Goal: Task Accomplishment & Management: Complete application form

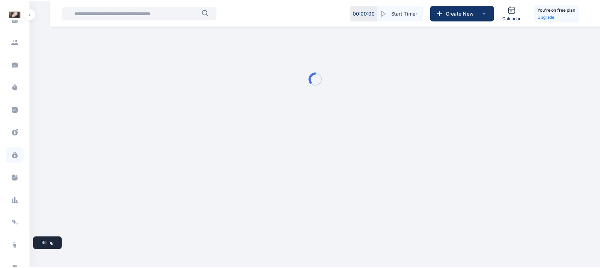
scroll to position [117, 0]
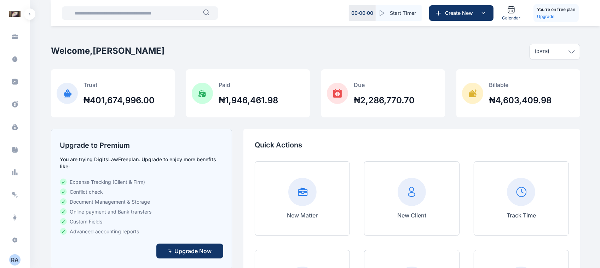
click at [9, 258] on div "R A" at bounding box center [14, 260] width 11 height 8
click at [45, 256] on div "Log out" at bounding box center [58, 260] width 53 height 16
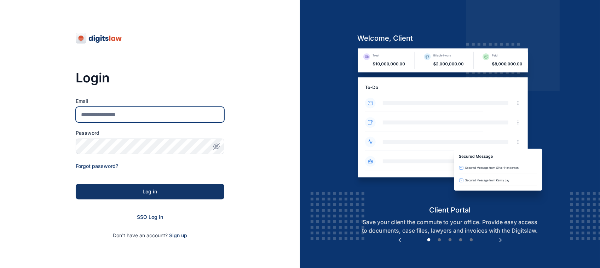
type input "**********"
click at [172, 120] on input "**********" at bounding box center [150, 115] width 149 height 16
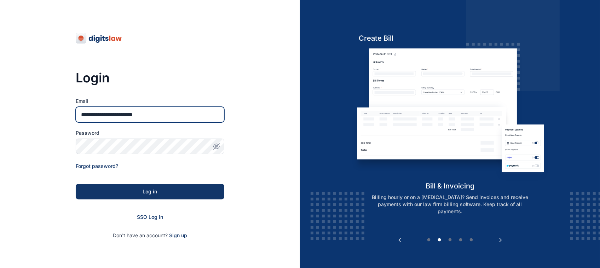
click at [178, 116] on input "**********" at bounding box center [150, 115] width 149 height 16
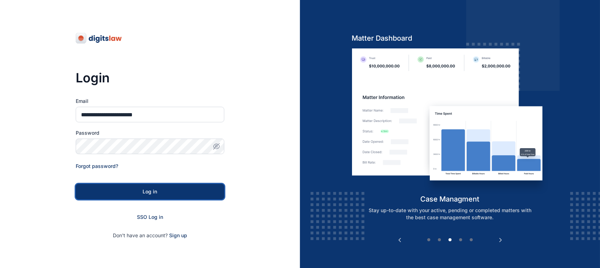
click at [141, 190] on div "Log in" at bounding box center [150, 191] width 126 height 7
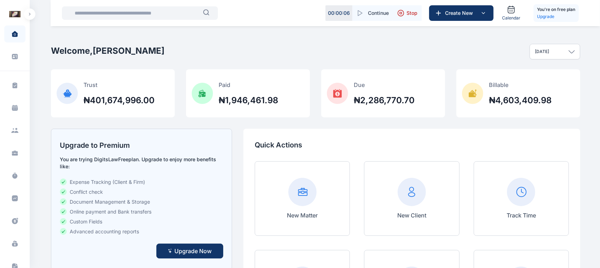
click at [30, 13] on icon "button" at bounding box center [30, 14] width 2 height 3
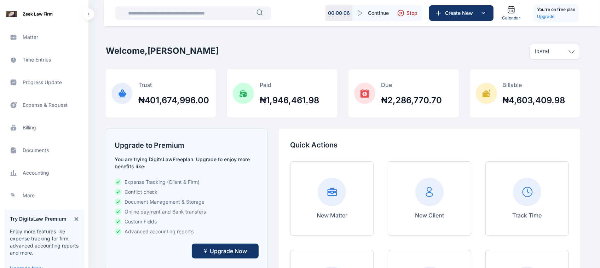
scroll to position [118, 0]
click at [32, 127] on span "Billing billing billing" at bounding box center [44, 126] width 80 height 17
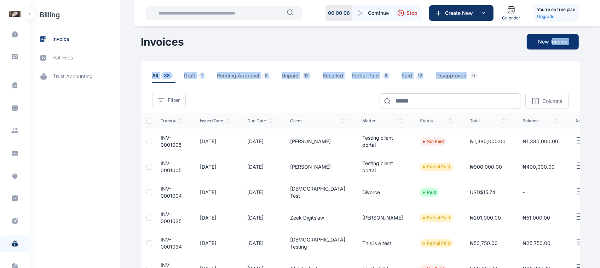
drag, startPoint x: 549, startPoint y: 51, endPoint x: 553, endPoint y: 43, distance: 8.6
click at [553, 43] on main "Roseline Aguda Zeek Law Firm Dashboard dashboard Conflict-Check conflict check …" at bounding box center [361, 230] width 441 height 461
click at [553, 43] on button "New Invoice" at bounding box center [553, 42] width 52 height 16
click at [542, 43] on button "New Invoice" at bounding box center [553, 42] width 52 height 16
click at [536, 71] on div "All 38 Draft 1 Pending Approval 5 Unpaid 12 Recalled Partial Paid 8 Paid 12 Dis…" at bounding box center [361, 72] width 440 height 22
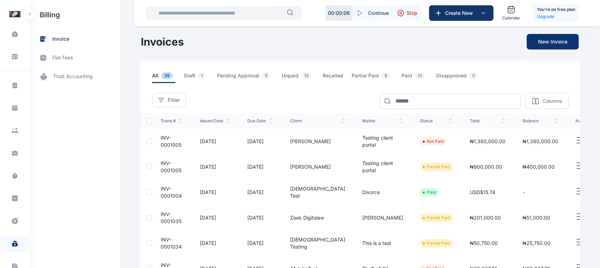
click at [547, 46] on button "New Invoice" at bounding box center [553, 42] width 52 height 16
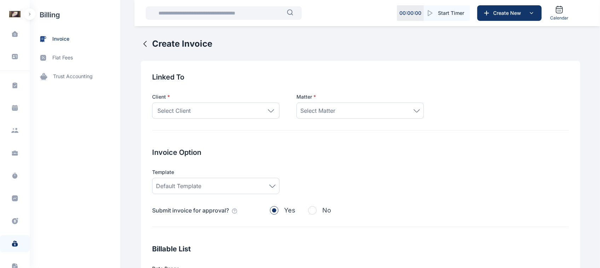
click at [218, 107] on div "Select Client" at bounding box center [215, 111] width 127 height 16
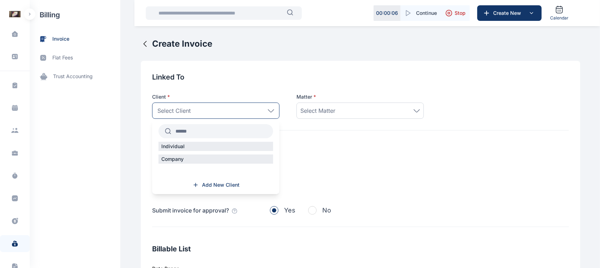
click at [215, 150] on div "Individual" at bounding box center [216, 146] width 115 height 9
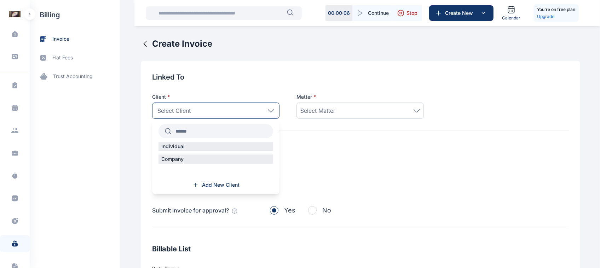
click at [212, 149] on div "Individual" at bounding box center [216, 146] width 115 height 9
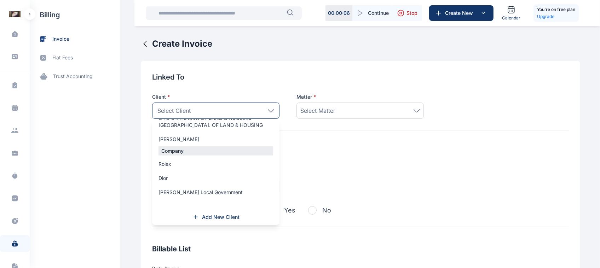
scroll to position [821, 0]
click at [176, 139] on span "[PERSON_NAME]" at bounding box center [179, 139] width 41 height 7
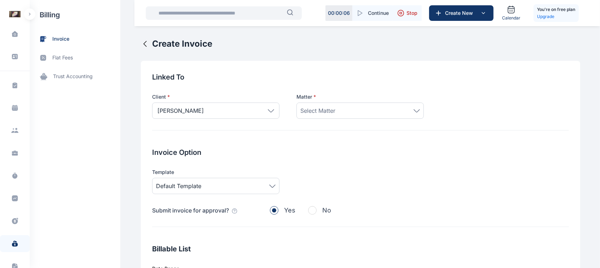
click at [352, 110] on div "Select Matter" at bounding box center [361, 111] width 120 height 8
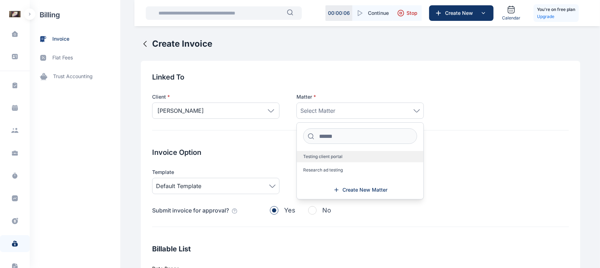
click at [327, 161] on label "Testing client portal" at bounding box center [360, 156] width 127 height 11
click at [226, 155] on h2 "Invoice Option" at bounding box center [360, 153] width 417 height 10
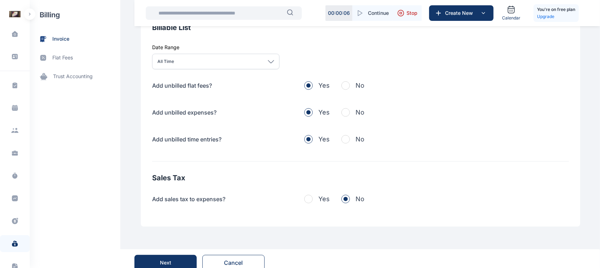
scroll to position [230, 0]
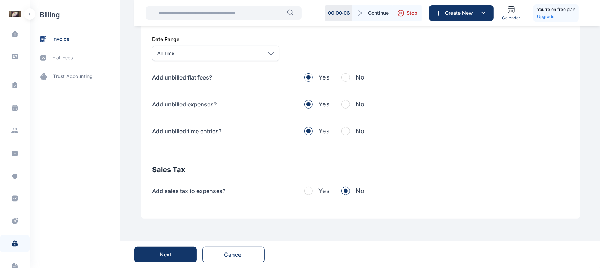
click at [178, 252] on button "Next" at bounding box center [166, 255] width 62 height 16
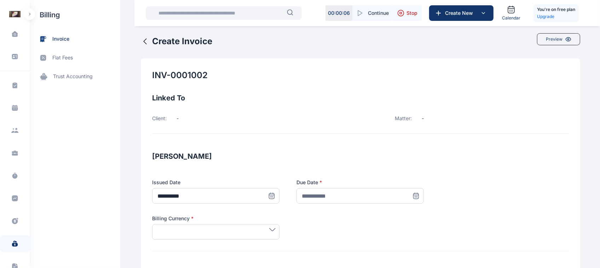
scroll to position [0, 0]
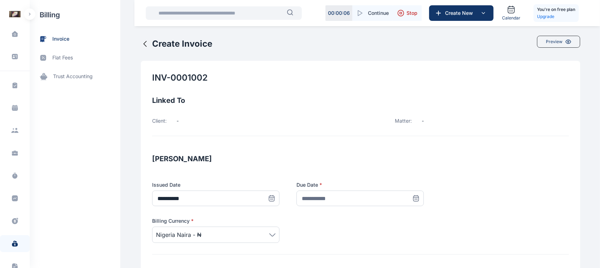
click at [177, 121] on p "-" at bounding box center [178, 121] width 2 height 7
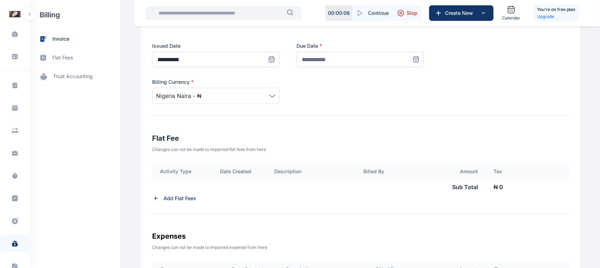
scroll to position [110, 0]
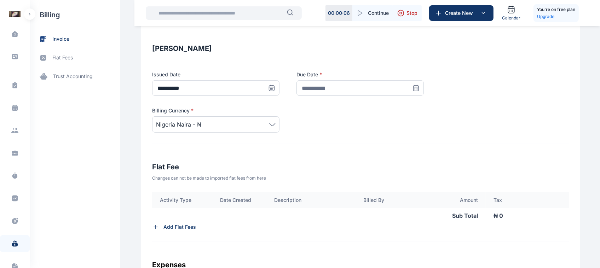
click at [413, 90] on icon at bounding box center [416, 88] width 7 height 7
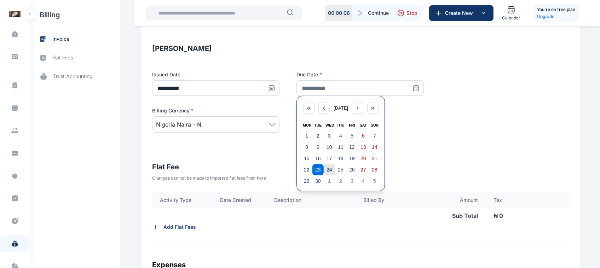
click at [327, 169] on abbr "24" at bounding box center [330, 170] width 6 height 6
type input "**********"
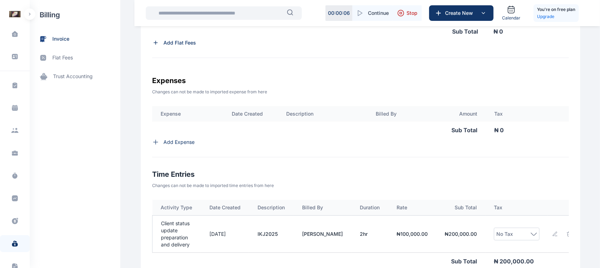
scroll to position [302, 0]
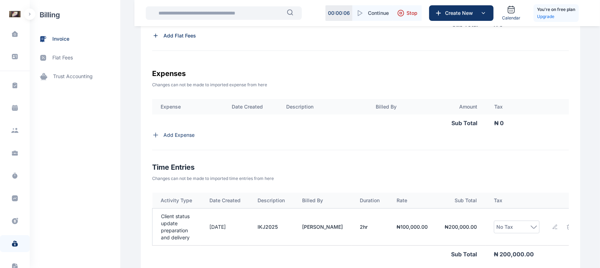
click at [500, 127] on p "₦ 0" at bounding box center [532, 123] width 74 height 8
click at [176, 136] on p "Add Expense" at bounding box center [179, 135] width 31 height 7
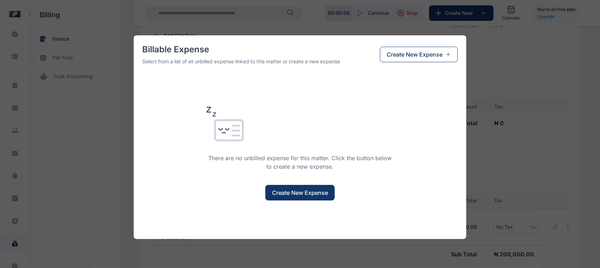
click at [488, 58] on div "Billable Expense Select from a list of all unbilled expense linked to this matt…" at bounding box center [300, 134] width 600 height 268
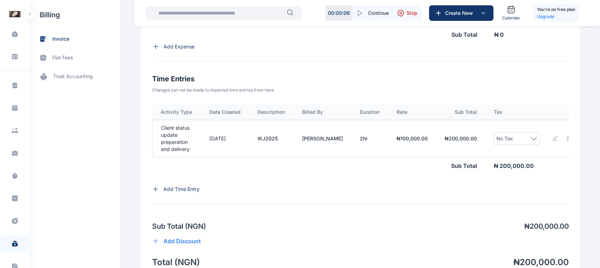
scroll to position [398, 0]
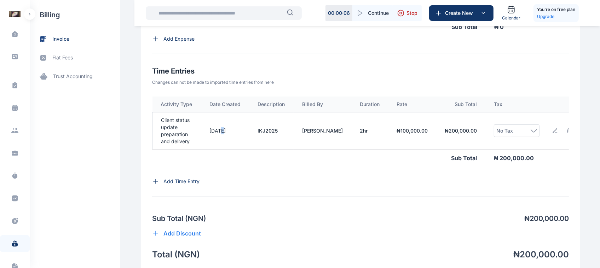
drag, startPoint x: 222, startPoint y: 133, endPoint x: 216, endPoint y: 142, distance: 10.5
click at [216, 142] on td "[DATE]" at bounding box center [225, 131] width 48 height 37
click at [553, 134] on icon at bounding box center [556, 131] width 6 height 6
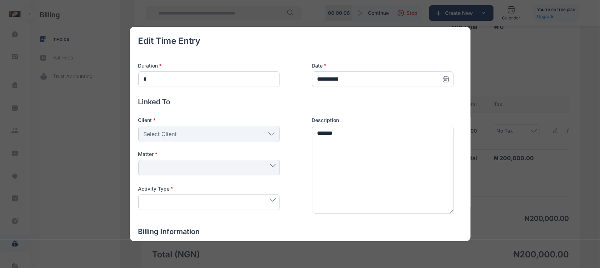
click at [553, 138] on div "**********" at bounding box center [300, 134] width 600 height 268
click at [553, 134] on icon at bounding box center [556, 131] width 6 height 6
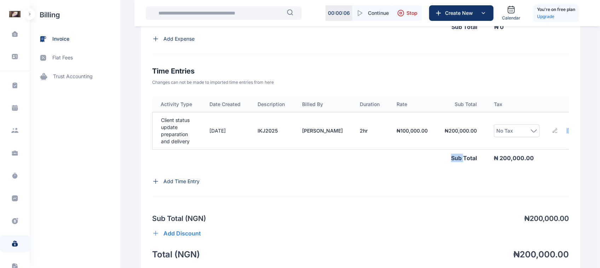
click at [553, 134] on icon at bounding box center [556, 131] width 6 height 6
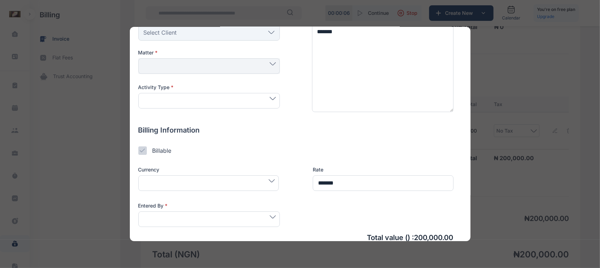
scroll to position [103, 0]
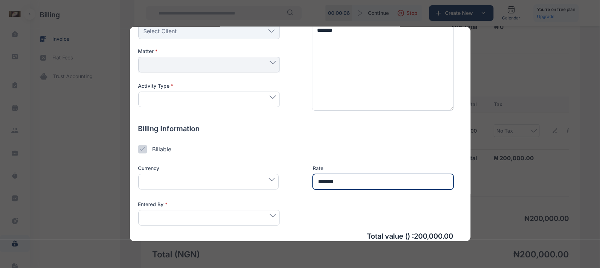
click at [325, 181] on input "*******" at bounding box center [383, 182] width 141 height 16
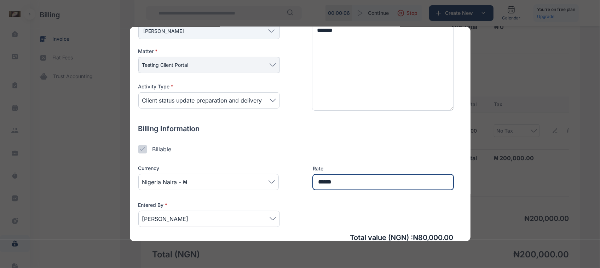
scroll to position [149, 0]
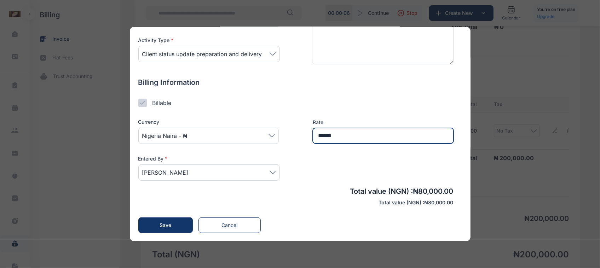
type input "******"
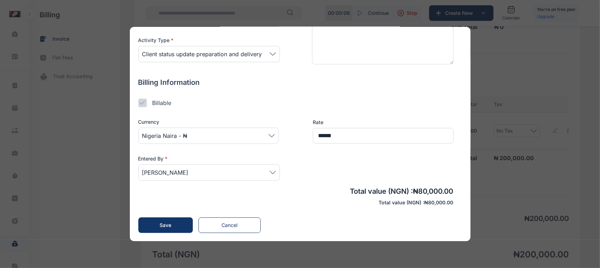
click at [259, 53] on span "Client status update preparation and delivery" at bounding box center [202, 54] width 120 height 8
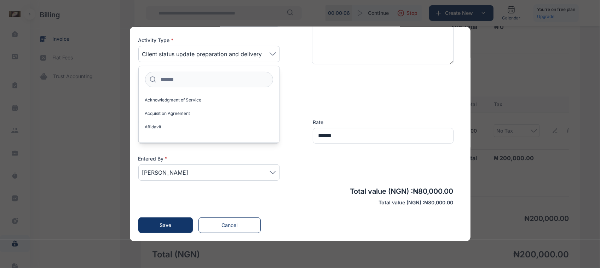
click at [250, 52] on span "Client status update preparation and delivery" at bounding box center [202, 54] width 120 height 8
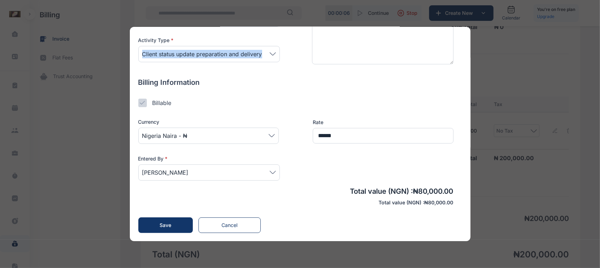
click at [267, 56] on span "Client status update preparation and delivery" at bounding box center [209, 54] width 134 height 8
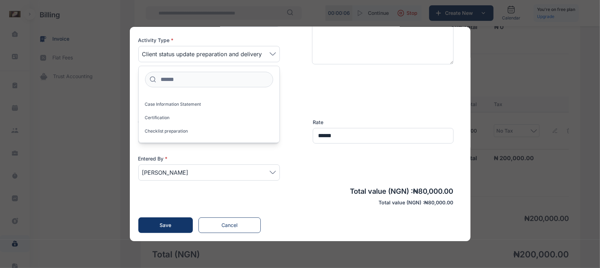
scroll to position [118, 0]
click at [175, 98] on label "Case Information Statement" at bounding box center [209, 103] width 141 height 11
click at [163, 225] on span "Save" at bounding box center [166, 225] width 12 height 6
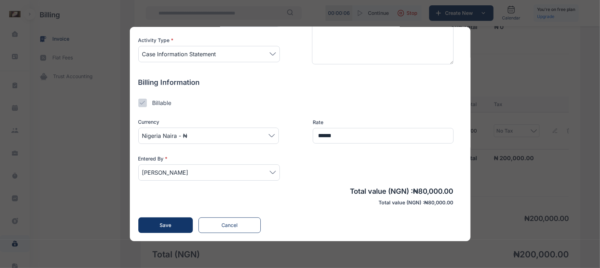
click at [163, 225] on span "Save" at bounding box center [166, 225] width 12 height 6
click at [182, 225] on button "Save" at bounding box center [165, 226] width 55 height 16
click at [146, 100] on div at bounding box center [142, 103] width 8 height 8
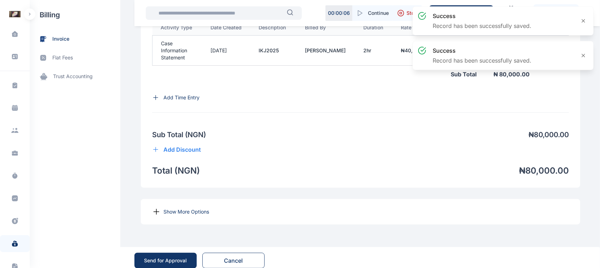
scroll to position [492, 0]
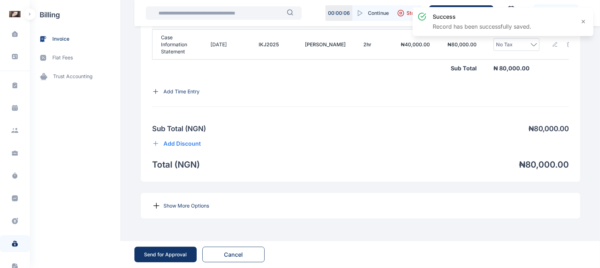
click at [168, 251] on div "Send for Approval" at bounding box center [165, 254] width 43 height 7
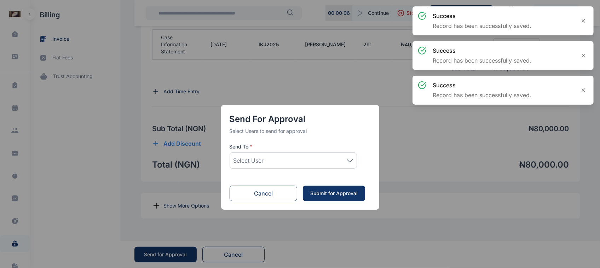
click at [337, 153] on div "Select User" at bounding box center [293, 161] width 127 height 16
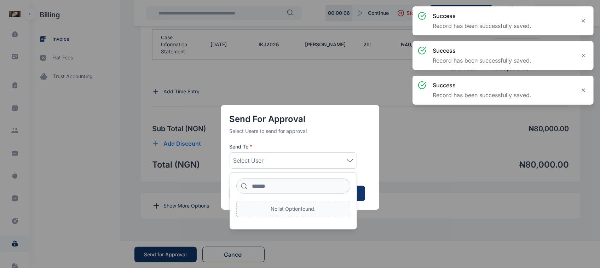
click at [337, 158] on div "Select User" at bounding box center [294, 160] width 120 height 8
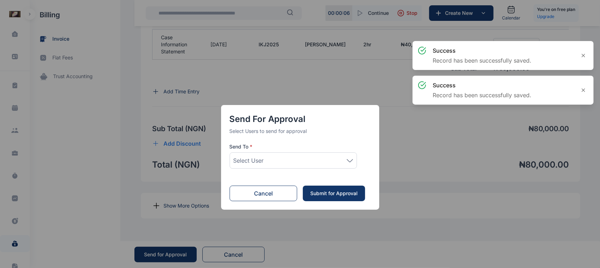
click at [348, 163] on div "Select User" at bounding box center [294, 160] width 120 height 8
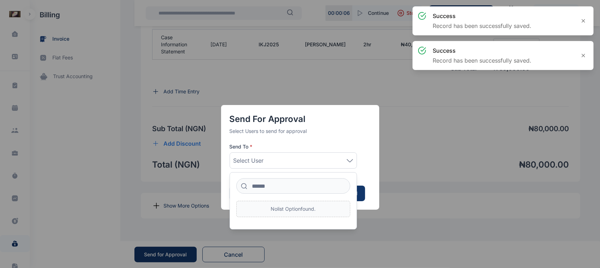
click at [307, 215] on p "No list option found." at bounding box center [293, 209] width 114 height 16
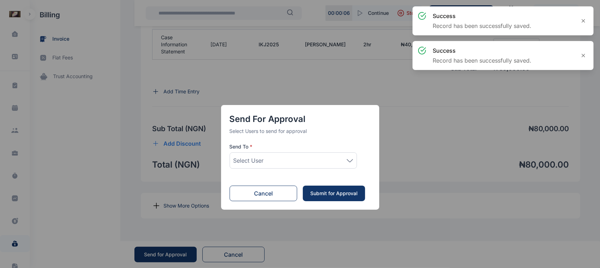
click at [270, 195] on button "Cancel" at bounding box center [264, 194] width 68 height 16
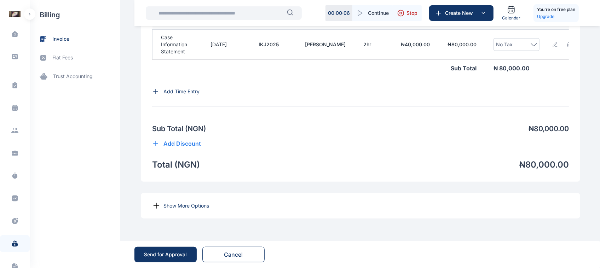
click at [154, 206] on icon at bounding box center [156, 206] width 8 height 8
click at [181, 205] on p "Show More Options" at bounding box center [187, 205] width 46 height 7
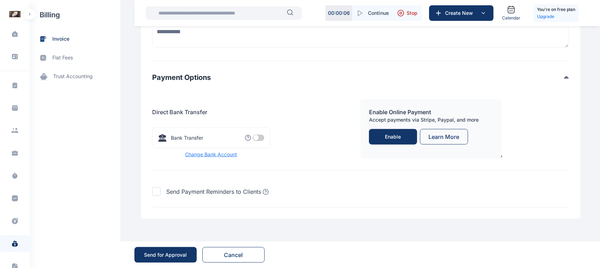
scroll to position [722, 0]
click at [152, 194] on div at bounding box center [156, 191] width 8 height 8
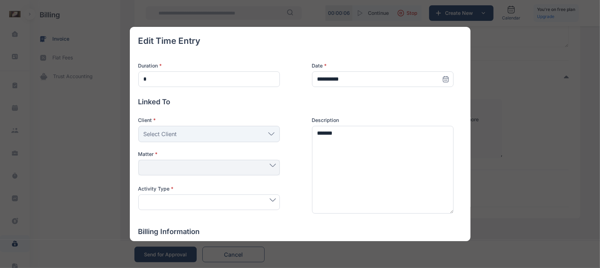
scroll to position [148, 0]
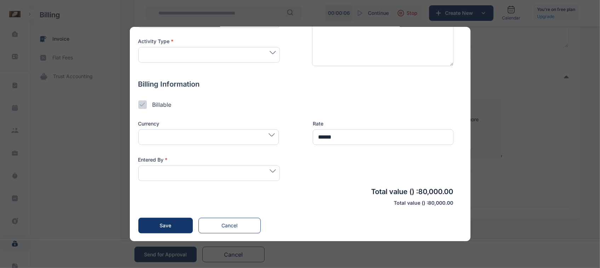
click at [251, 165] on div "Entered By *" at bounding box center [209, 168] width 142 height 25
click at [266, 170] on span at bounding box center [209, 171] width 134 height 3
click at [312, 172] on div at bounding box center [383, 168] width 142 height 25
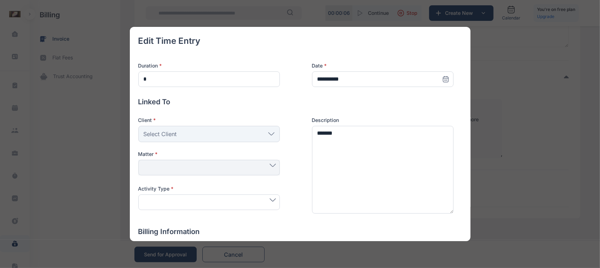
scroll to position [44, 0]
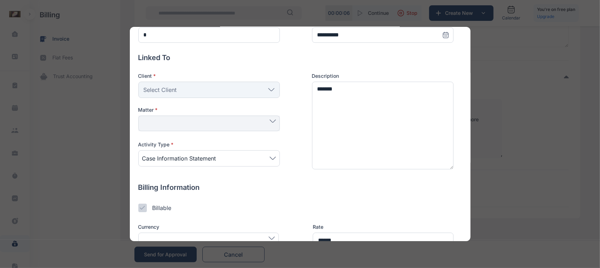
click at [269, 87] on div "Select Client" at bounding box center [209, 90] width 142 height 16
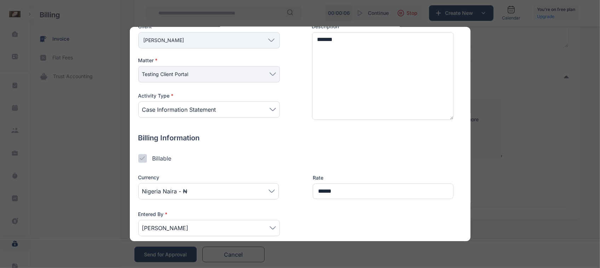
scroll to position [149, 0]
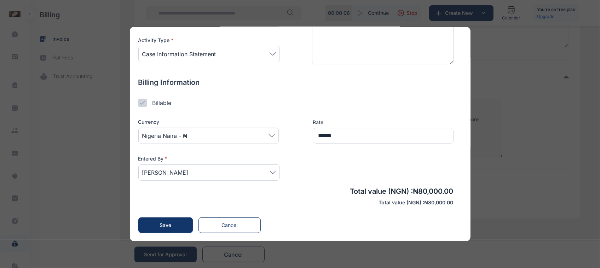
click at [177, 225] on button "Save" at bounding box center [165, 226] width 55 height 16
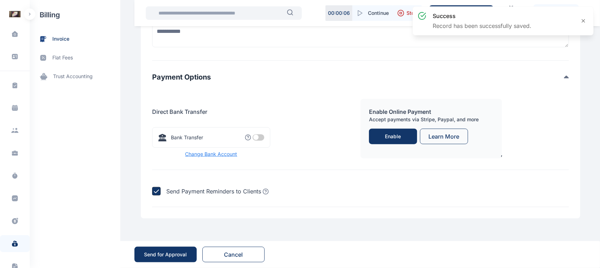
scroll to position [722, 0]
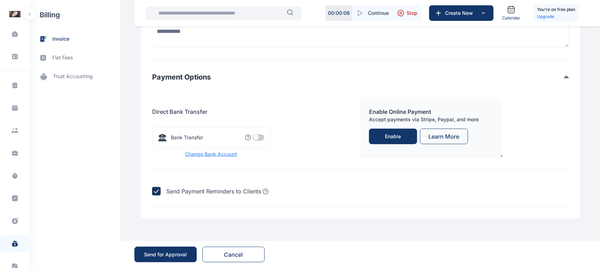
click at [253, 141] on label at bounding box center [259, 138] width 12 height 6
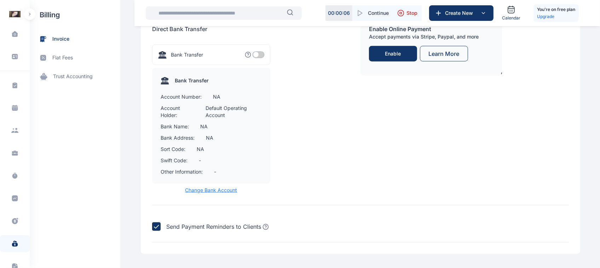
scroll to position [841, 0]
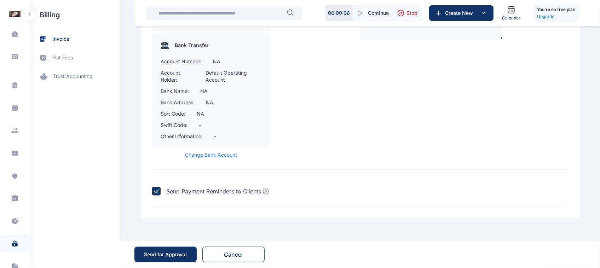
click at [165, 249] on button "Send for Approval" at bounding box center [166, 255] width 62 height 16
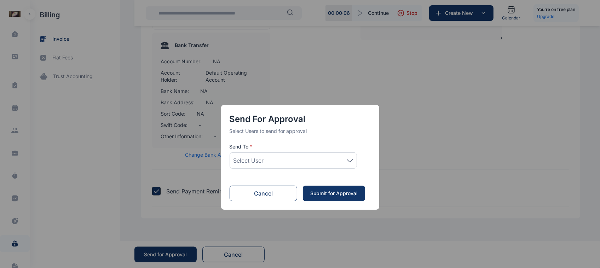
click at [329, 159] on div "Select User" at bounding box center [294, 160] width 120 height 8
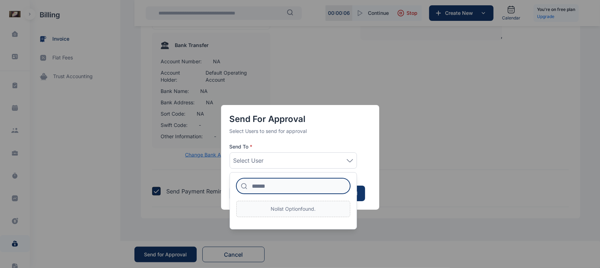
click at [330, 179] on input at bounding box center [293, 186] width 114 height 16
click at [370, 174] on div "Send for Approval Select Users to send for approval Send To * Select User No li…" at bounding box center [300, 157] width 158 height 105
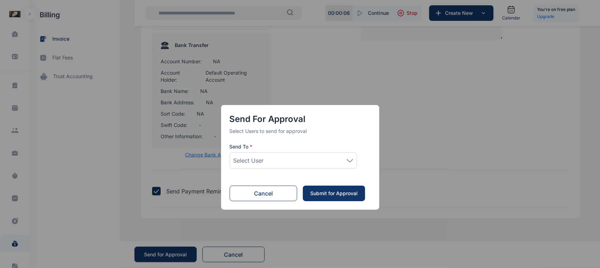
click at [315, 195] on div "Submit for Approval" at bounding box center [334, 193] width 48 height 7
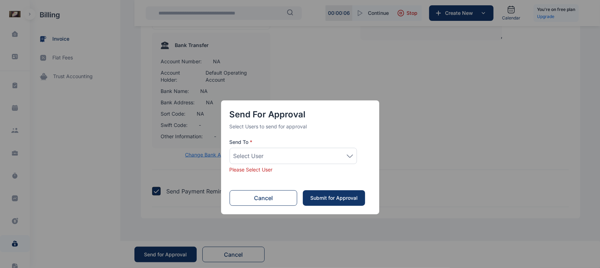
click at [286, 195] on button "Cancel" at bounding box center [264, 198] width 68 height 16
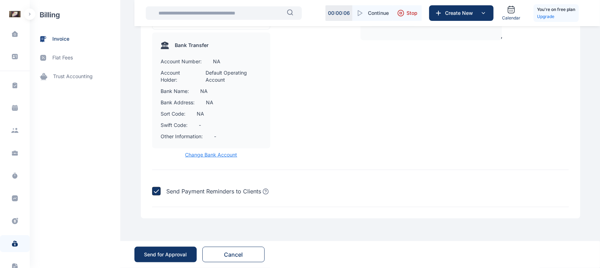
click at [188, 252] on button "Send for Approval" at bounding box center [166, 255] width 62 height 16
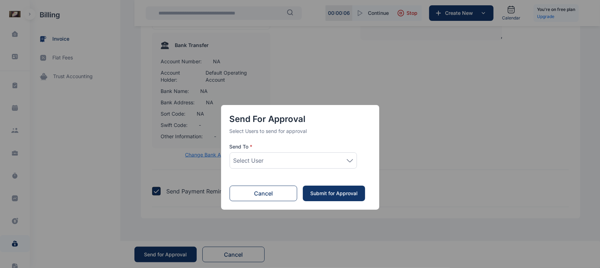
click at [353, 163] on div "Select User" at bounding box center [293, 161] width 127 height 16
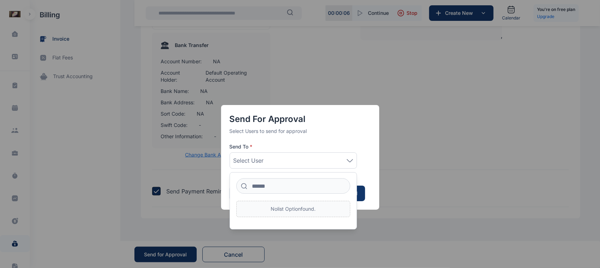
click at [385, 124] on div "Send for Approval Select Users to send for approval Send To * Select User No li…" at bounding box center [300, 134] width 600 height 268
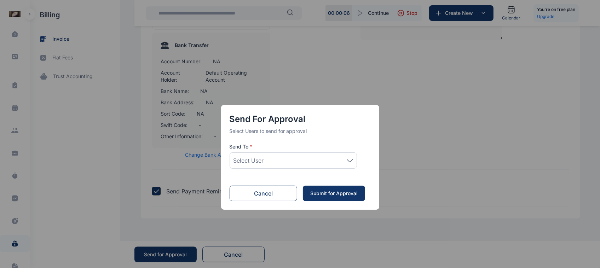
click at [272, 189] on button "Cancel" at bounding box center [264, 194] width 68 height 16
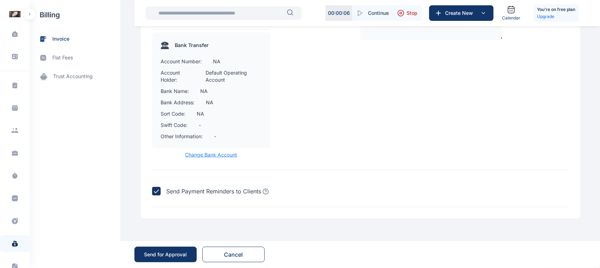
click at [172, 250] on button "Send for Approval" at bounding box center [166, 255] width 62 height 16
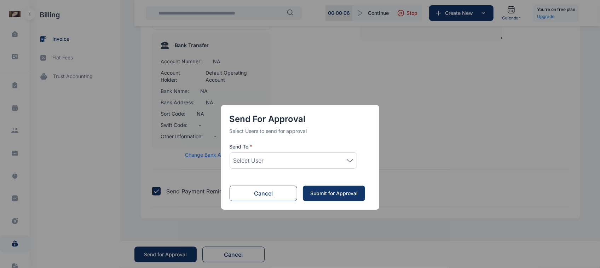
click at [351, 161] on icon at bounding box center [350, 160] width 6 height 2
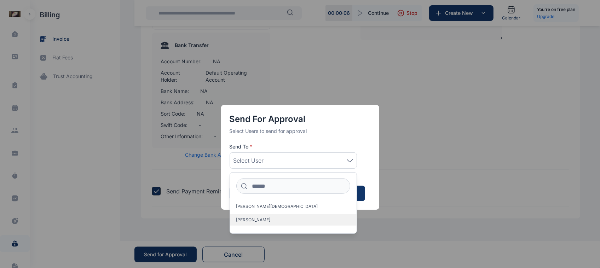
click at [269, 222] on label "[PERSON_NAME]" at bounding box center [293, 220] width 127 height 11
click at [283, 250] on div "Send for Approval Select Users to send for approval Send To * [PERSON_NAME] [PE…" at bounding box center [300, 151] width 158 height 233
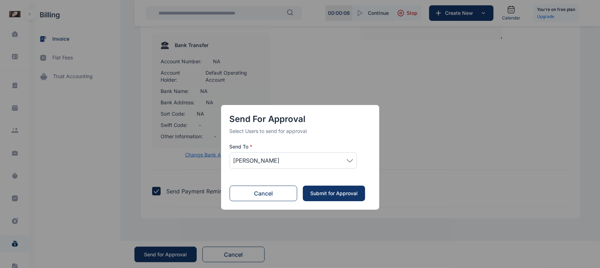
click at [327, 197] on div "Submit for Approval" at bounding box center [334, 193] width 48 height 7
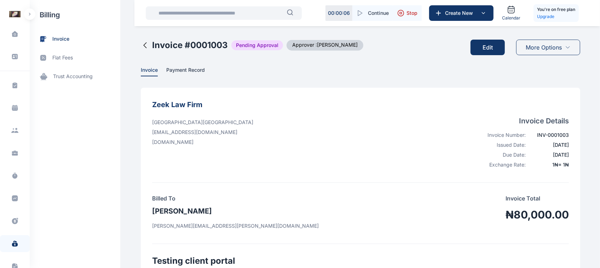
click at [141, 44] on icon at bounding box center [145, 45] width 8 height 8
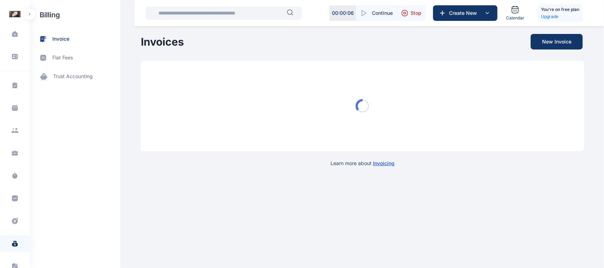
click at [56, 43] on span "invoice" at bounding box center [75, 39] width 91 height 19
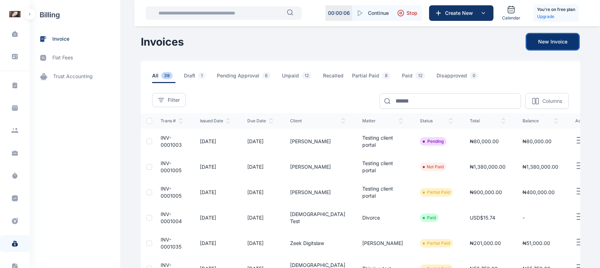
click at [554, 43] on button "New Invoice" at bounding box center [553, 42] width 52 height 16
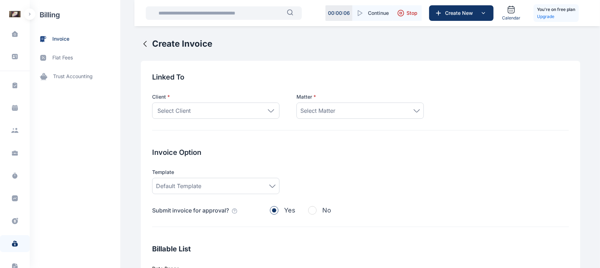
click at [268, 112] on icon at bounding box center [271, 110] width 6 height 3
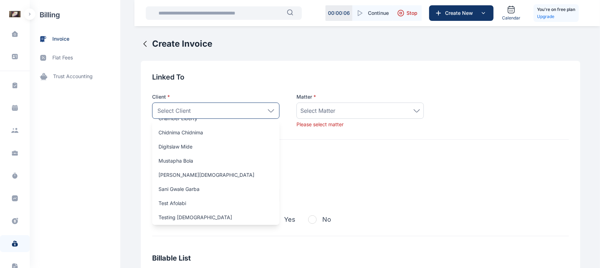
scroll to position [821, 0]
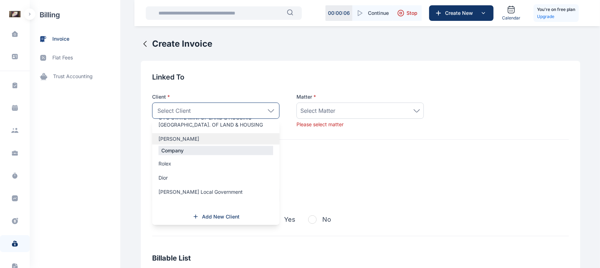
click at [166, 137] on span "[PERSON_NAME]" at bounding box center [179, 139] width 41 height 7
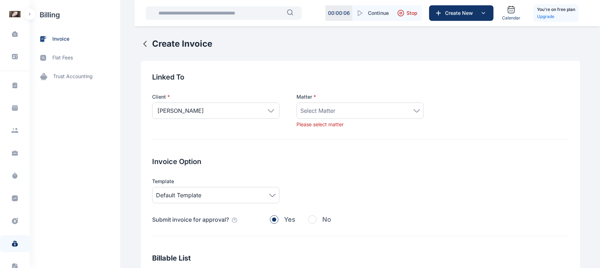
click at [358, 113] on div "Select Matter" at bounding box center [361, 111] width 120 height 8
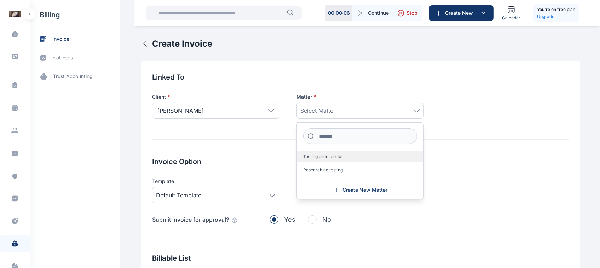
click at [322, 159] on span "Testing client portal" at bounding box center [322, 157] width 39 height 6
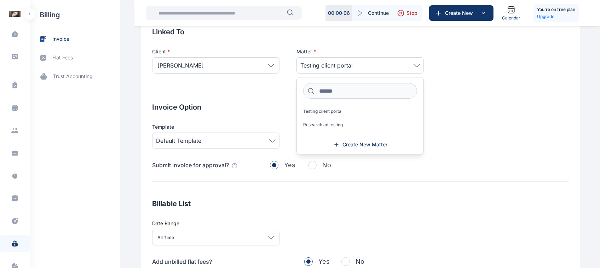
scroll to position [7, 0]
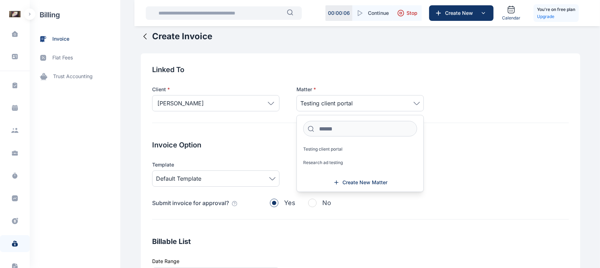
click at [197, 160] on div "Invoice Option Template Default Template Submit invoice for approval? Yes No" at bounding box center [360, 180] width 417 height 80
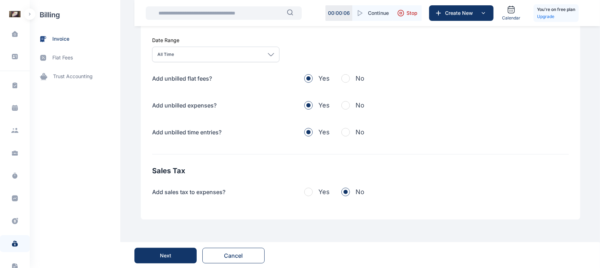
scroll to position [230, 0]
click at [170, 256] on div "Next" at bounding box center [165, 254] width 11 height 7
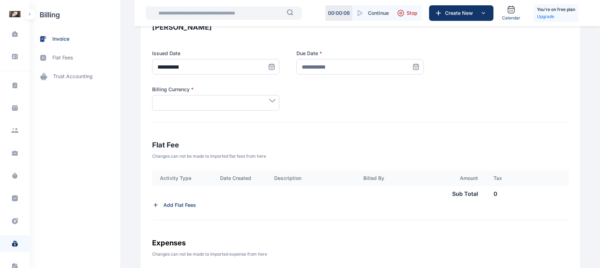
scroll to position [127, 0]
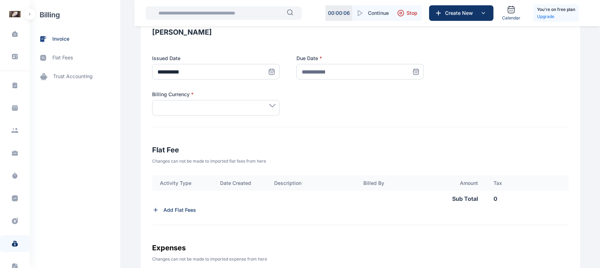
click at [258, 105] on span at bounding box center [216, 105] width 120 height 3
click at [303, 114] on div "Billing Currency * No list option found." at bounding box center [360, 103] width 417 height 25
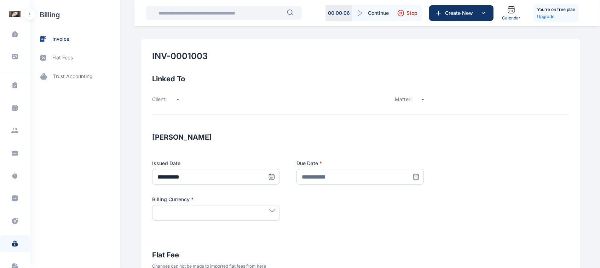
scroll to position [9, 0]
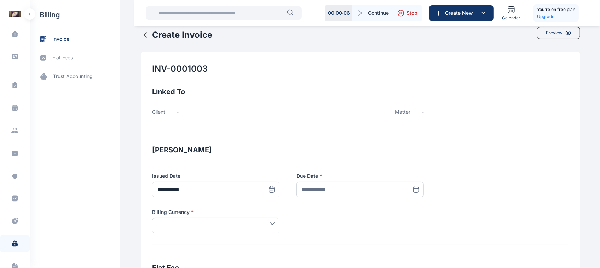
click at [303, 114] on div "Client: - Matter: -" at bounding box center [288, 112] width 272 height 7
click at [363, 151] on h3 "[PERSON_NAME]" at bounding box center [360, 149] width 417 height 11
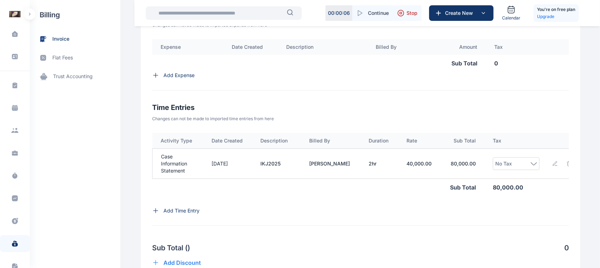
scroll to position [344, 0]
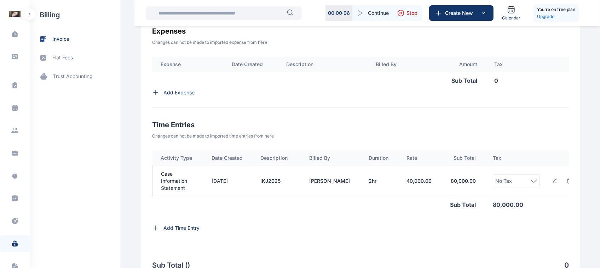
click at [166, 96] on p "Add Expense" at bounding box center [179, 92] width 31 height 7
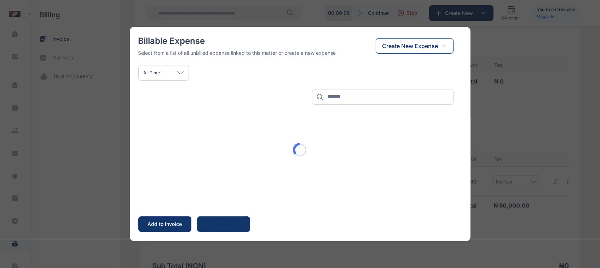
click at [379, 47] on button "Create New Expense" at bounding box center [415, 46] width 78 height 16
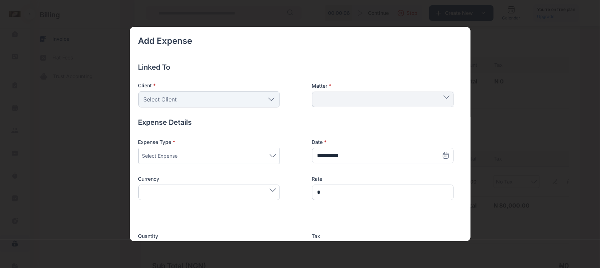
click at [276, 105] on div "Select Client" at bounding box center [209, 99] width 142 height 16
click at [266, 103] on div "Select Client" at bounding box center [209, 99] width 142 height 16
click at [268, 100] on icon at bounding box center [271, 99] width 6 height 3
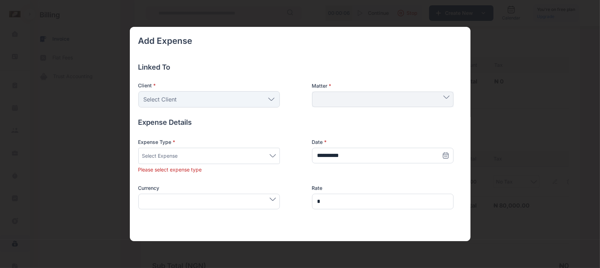
click at [271, 77] on div "**********" at bounding box center [295, 191] width 315 height 312
click at [261, 96] on div "Select Client" at bounding box center [209, 99] width 142 height 16
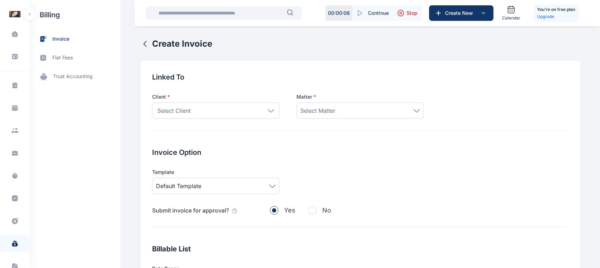
click at [218, 107] on div "Select Client" at bounding box center [215, 111] width 127 height 16
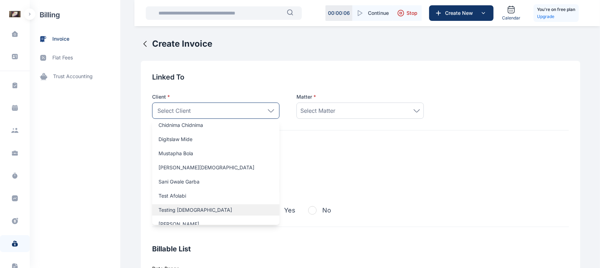
scroll to position [821, 0]
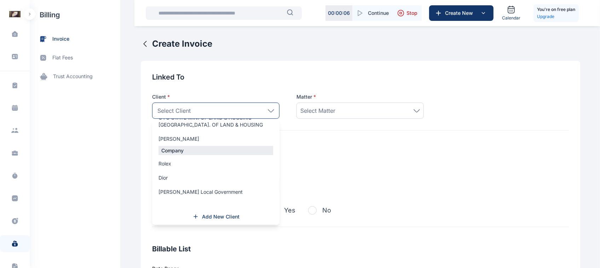
click at [176, 136] on span "[PERSON_NAME]" at bounding box center [179, 139] width 41 height 7
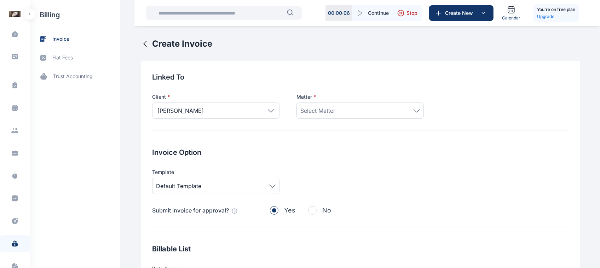
click at [350, 115] on div "Select Matter" at bounding box center [361, 111] width 120 height 8
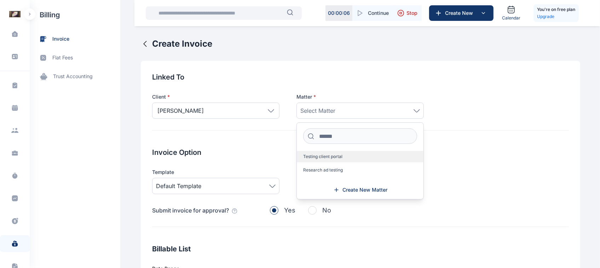
click at [321, 158] on span "Testing client portal" at bounding box center [322, 157] width 39 height 6
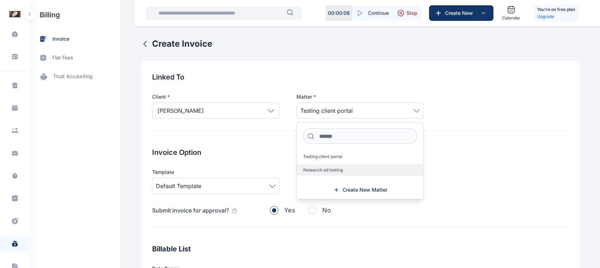
click at [338, 169] on span "Research ad testing" at bounding box center [323, 170] width 40 height 6
click at [263, 147] on div "Linked To Client * Aguda Rose Individual Ogundipe Folawe Grundy Solomon Oshin M…" at bounding box center [361, 255] width 440 height 388
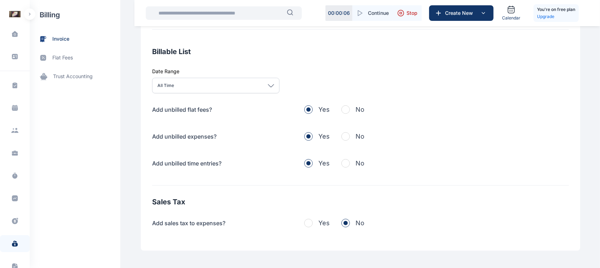
scroll to position [230, 0]
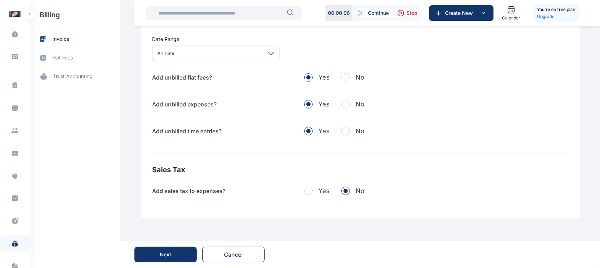
click at [171, 259] on button "Next" at bounding box center [166, 255] width 62 height 16
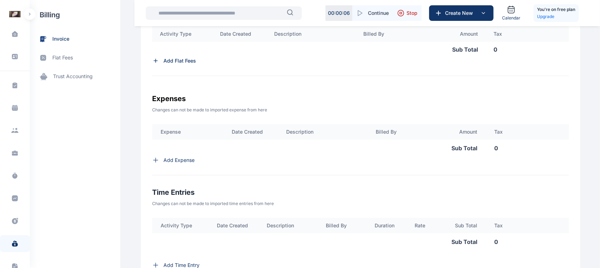
scroll to position [282, 0]
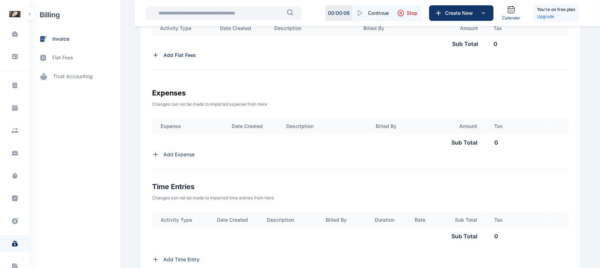
click at [172, 162] on div "Expense Date Created Description Billed By Amount Tax Sub Total 0 Add Expense" at bounding box center [360, 144] width 417 height 51
click at [179, 156] on p "Add Expense" at bounding box center [179, 154] width 31 height 7
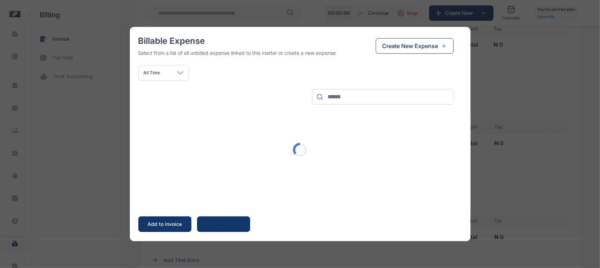
click at [406, 49] on span "Create New Expense" at bounding box center [411, 46] width 56 height 8
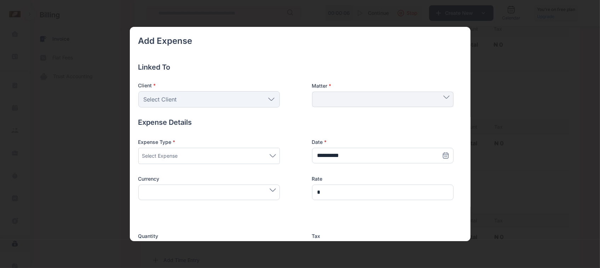
click at [270, 97] on div "Select Client" at bounding box center [209, 99] width 142 height 16
click at [114, 70] on div "**********" at bounding box center [300, 134] width 600 height 268
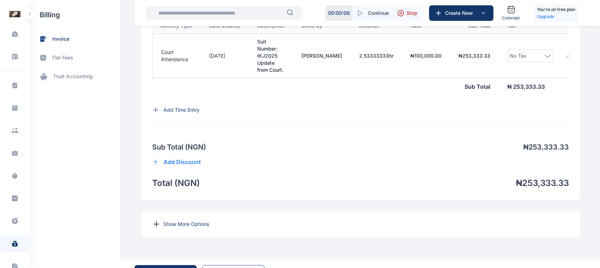
scroll to position [506, 0]
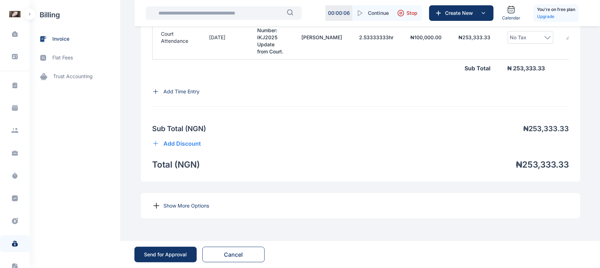
click at [168, 252] on div "Send for Approval" at bounding box center [165, 254] width 43 height 7
click at [168, 252] on div "Send for Approval" at bounding box center [166, 254] width 62 height 27
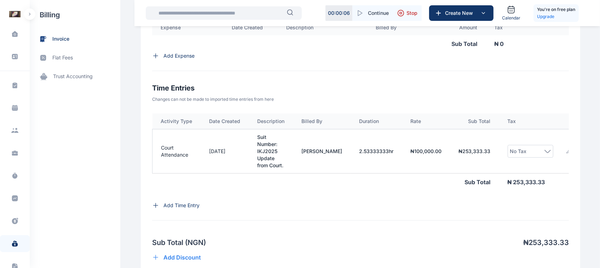
scroll to position [381, 0]
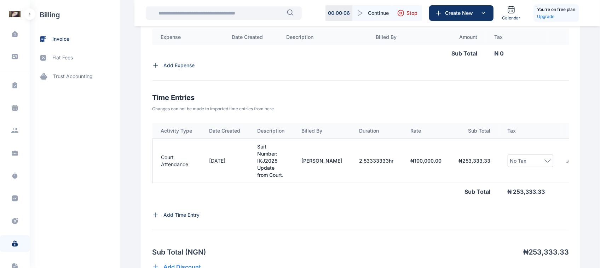
click at [562, 165] on td at bounding box center [576, 161] width 28 height 44
click at [580, 164] on img at bounding box center [583, 161] width 6 height 6
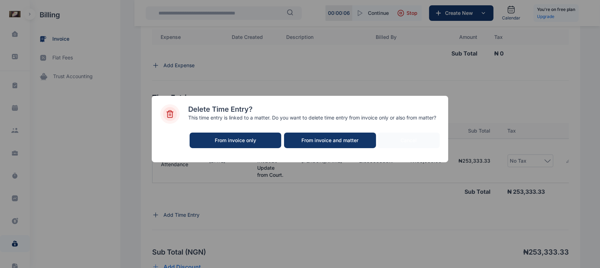
click at [383, 47] on div "Delete Time Entry? This time entry is linked to a matter. Do you want to delete…" at bounding box center [300, 134] width 600 height 268
click at [345, 136] on button "From invoice and matter" at bounding box center [330, 141] width 92 height 16
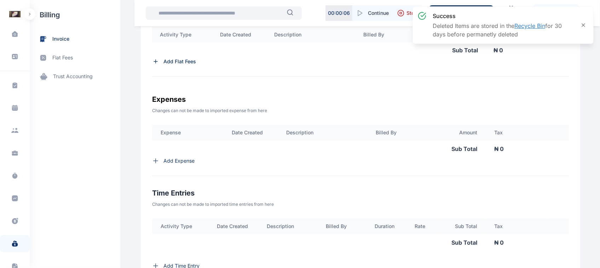
scroll to position [263, 0]
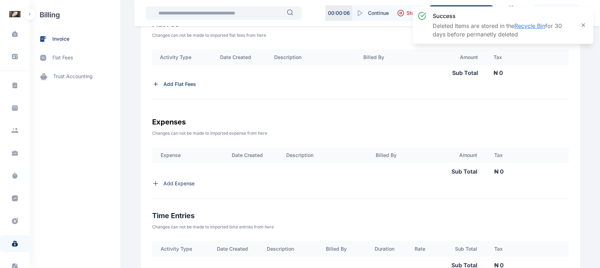
click at [184, 187] on p "Add Expense" at bounding box center [179, 183] width 31 height 7
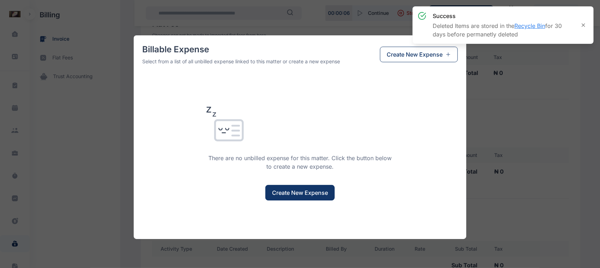
click at [434, 41] on div "success Deleted Items are stored in the Recycle Bin for 30 days before permanet…" at bounding box center [496, 25] width 161 height 31
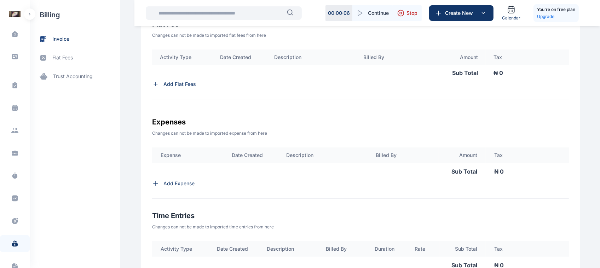
click at [175, 187] on p "Add Expense" at bounding box center [179, 183] width 31 height 7
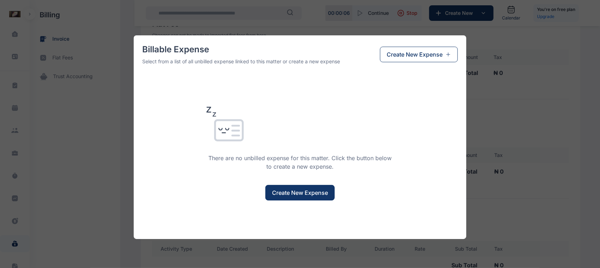
click at [302, 190] on span "Create New Expense" at bounding box center [300, 193] width 56 height 8
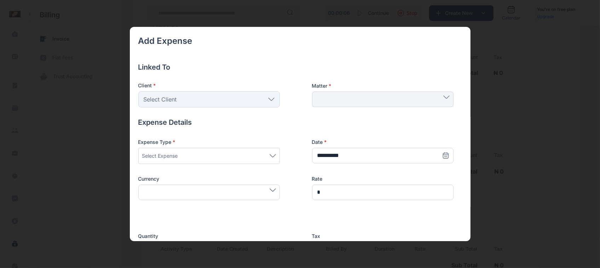
click at [243, 95] on div "Select Client" at bounding box center [209, 99] width 142 height 16
click at [269, 98] on icon at bounding box center [272, 99] width 6 height 2
click at [243, 158] on div "Select Expense" at bounding box center [209, 156] width 134 height 8
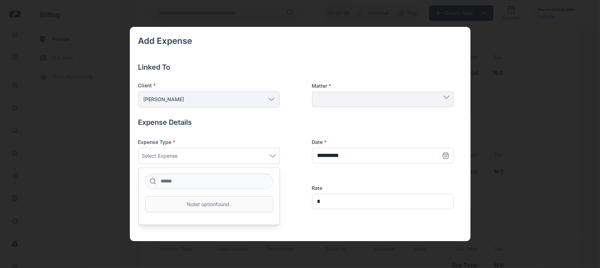
drag, startPoint x: 365, startPoint y: 89, endPoint x: 363, endPoint y: 103, distance: 13.7
click at [363, 103] on div "Matter *" at bounding box center [383, 94] width 142 height 25
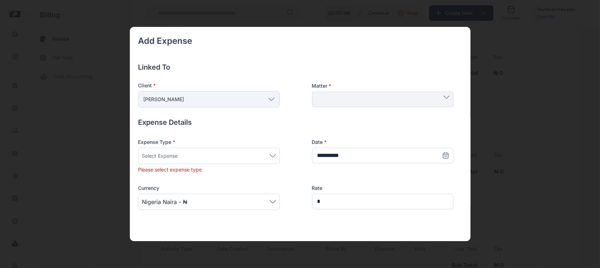
click at [363, 103] on div at bounding box center [383, 100] width 142 height 16
click at [363, 103] on span "Research ad testing" at bounding box center [383, 99] width 134 height 8
click at [257, 163] on div "Select Expense" at bounding box center [209, 156] width 142 height 16
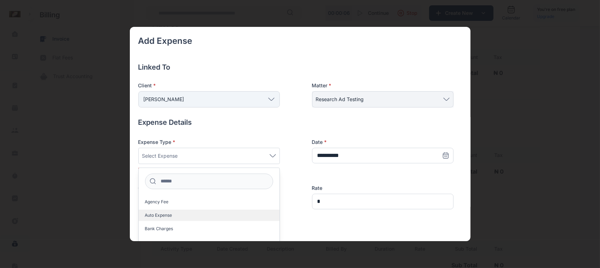
click at [166, 220] on label "Auto Expense" at bounding box center [209, 215] width 141 height 11
click at [171, 227] on span "Bank Charges" at bounding box center [159, 229] width 28 height 6
click at [349, 167] on div "**********" at bounding box center [295, 176] width 315 height 74
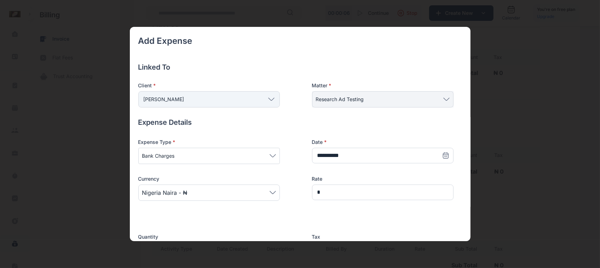
click at [242, 194] on span "Nigeria Naira - ₦" at bounding box center [209, 193] width 134 height 8
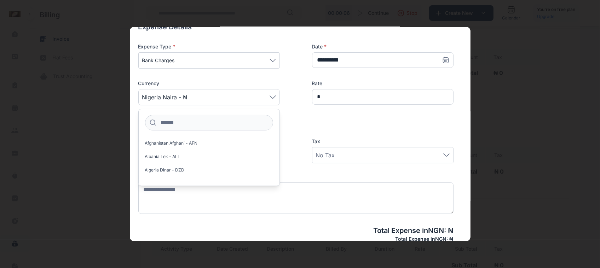
scroll to position [96, 0]
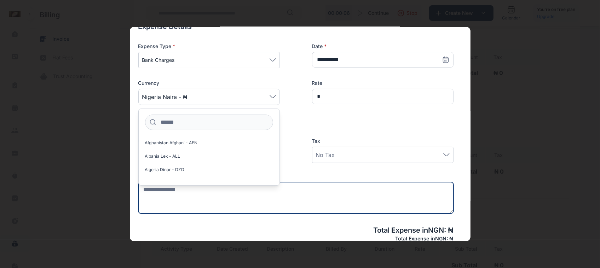
click at [305, 199] on textarea at bounding box center [295, 198] width 315 height 32
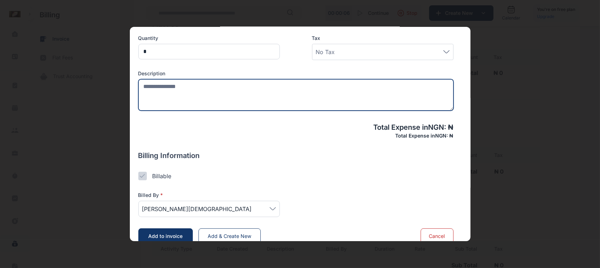
scroll to position [211, 0]
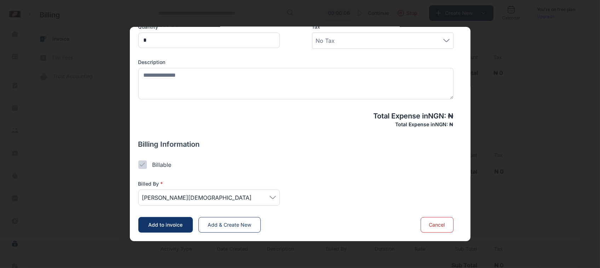
click at [248, 197] on span "[PERSON_NAME][DEMOGRAPHIC_DATA]" at bounding box center [209, 198] width 134 height 8
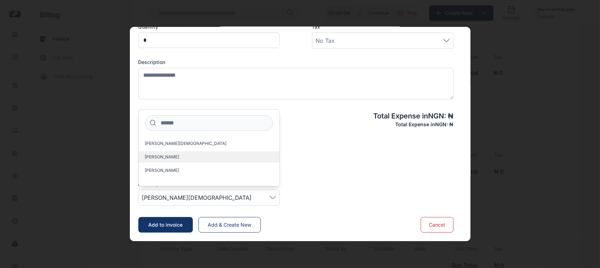
scroll to position [11, 0]
click at [179, 161] on label "[PERSON_NAME]" at bounding box center [209, 159] width 141 height 11
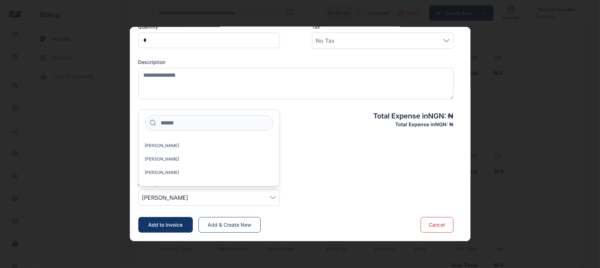
click at [307, 190] on div "Billed By * Aguda Roseline Oshin Ezekiel Ola Mide Aguda Roseline Aguda Rose" at bounding box center [295, 187] width 315 height 37
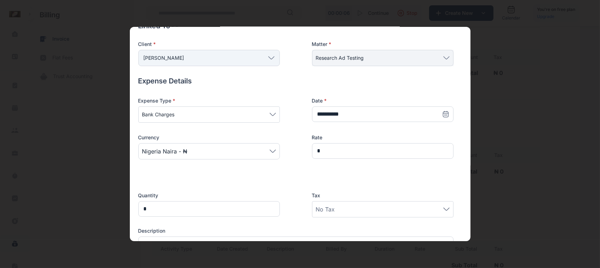
scroll to position [26, 0]
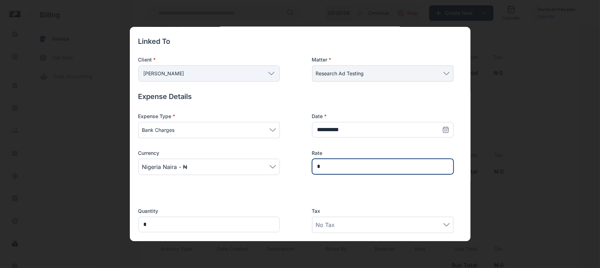
click at [362, 163] on input "*" at bounding box center [383, 167] width 142 height 16
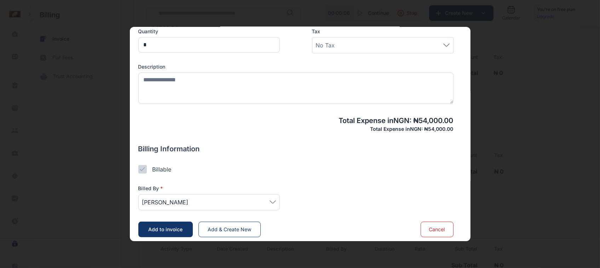
scroll to position [211, 0]
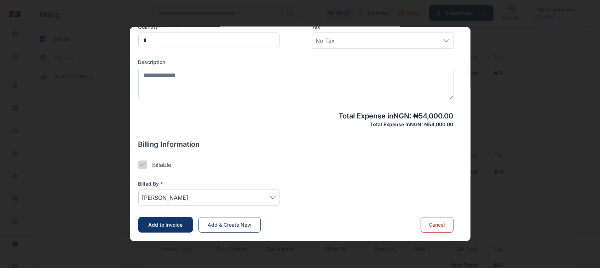
type input "******"
click at [166, 228] on span "Add to invoice" at bounding box center [165, 225] width 34 height 6
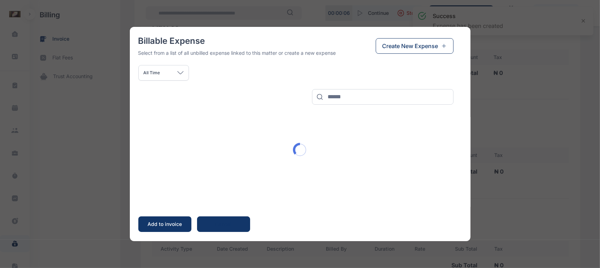
click at [168, 225] on div "Add to invoice" at bounding box center [164, 224] width 39 height 7
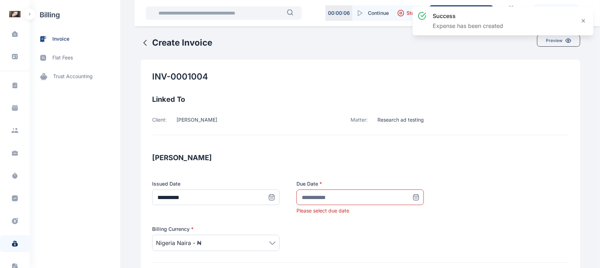
scroll to position [0, 0]
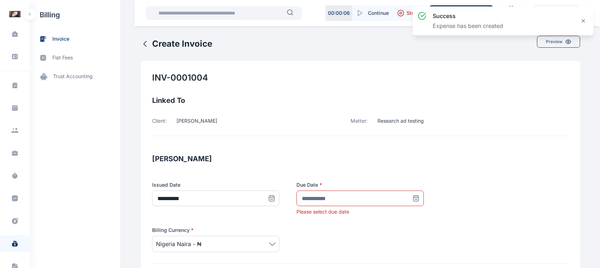
click at [144, 43] on icon at bounding box center [145, 44] width 8 height 8
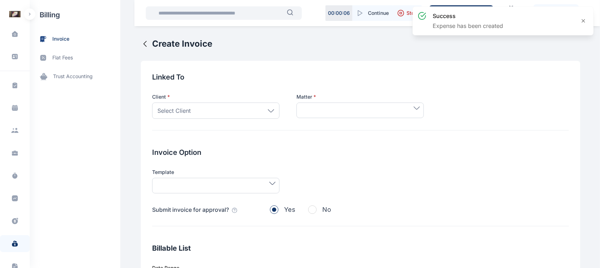
click at [144, 43] on icon at bounding box center [145, 44] width 8 height 8
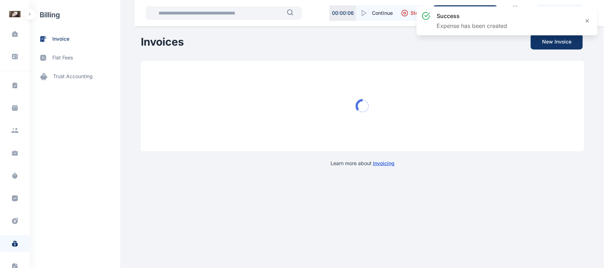
click at [137, 45] on div "Dashboard dashboard Conflict-Check conflict-check Task Management task manageme…" at bounding box center [302, 89] width 604 height 178
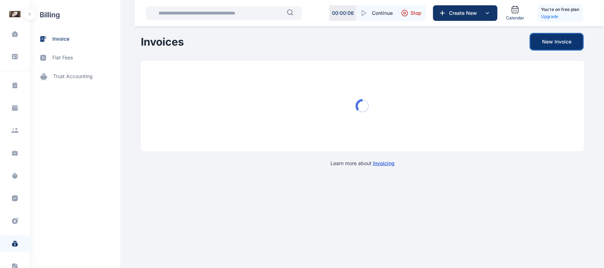
click at [553, 44] on button "New Invoice" at bounding box center [557, 42] width 52 height 16
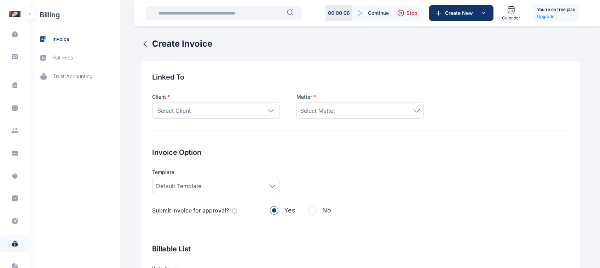
click at [268, 111] on icon at bounding box center [271, 110] width 6 height 3
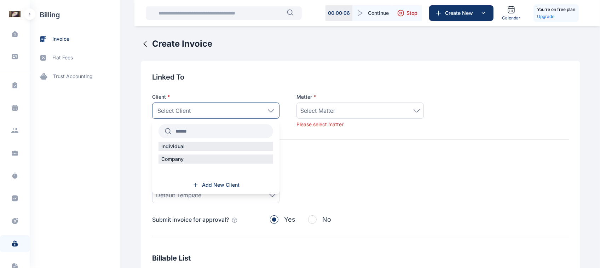
click at [327, 158] on h2 "Invoice Option" at bounding box center [360, 162] width 417 height 10
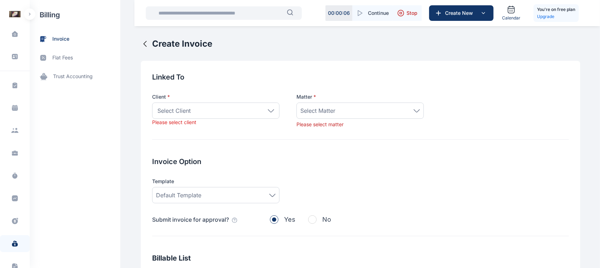
click at [250, 105] on div "Select Client" at bounding box center [215, 111] width 127 height 16
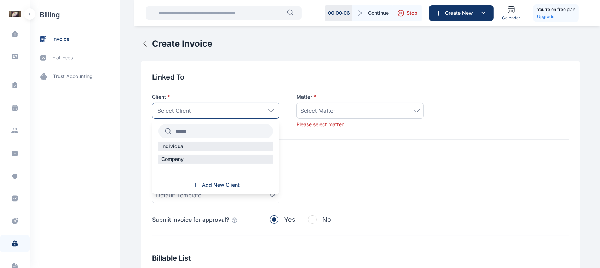
click at [236, 135] on input "text" at bounding box center [222, 131] width 102 height 13
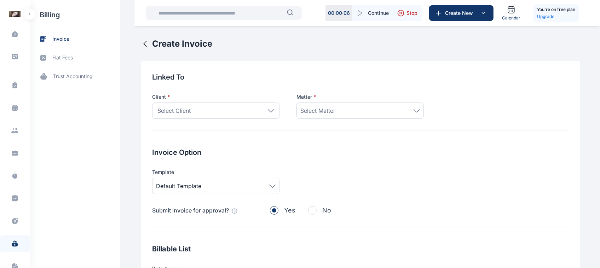
click at [252, 114] on div "Select Client" at bounding box center [215, 111] width 127 height 16
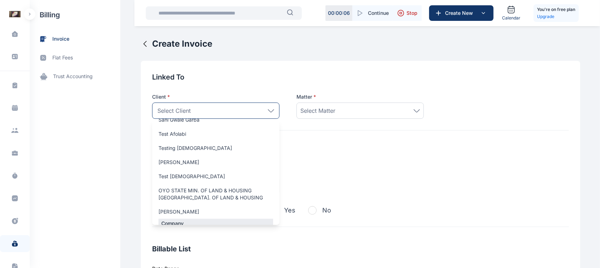
scroll to position [821, 0]
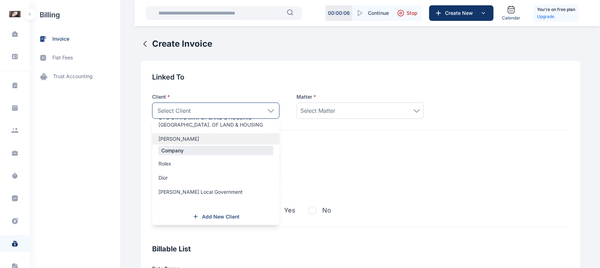
click at [169, 142] on div "[PERSON_NAME]" at bounding box center [215, 138] width 127 height 11
click at [184, 140] on label "[PERSON_NAME]" at bounding box center [215, 139] width 127 height 7
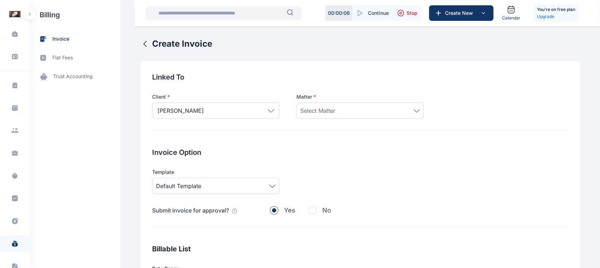
click at [333, 109] on div "Select Matter" at bounding box center [361, 111] width 120 height 8
click at [250, 155] on h2 "Invoice Option" at bounding box center [360, 153] width 417 height 10
click at [321, 114] on span "Select Matter" at bounding box center [318, 111] width 35 height 8
click at [320, 163] on div "Testing client portal Research ad testing" at bounding box center [360, 164] width 127 height 27
click at [313, 113] on span "Select Matter" at bounding box center [318, 111] width 35 height 8
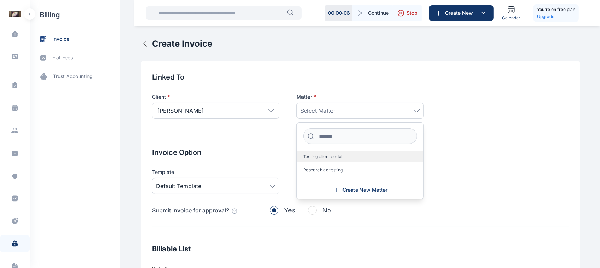
click at [327, 158] on span "Testing client portal" at bounding box center [322, 157] width 39 height 6
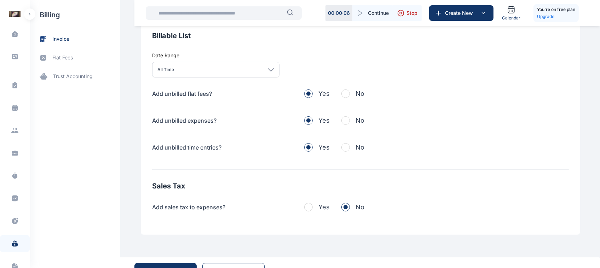
scroll to position [230, 0]
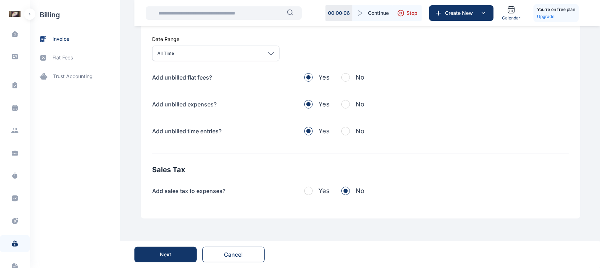
click at [161, 257] on div "Next" at bounding box center [165, 254] width 11 height 7
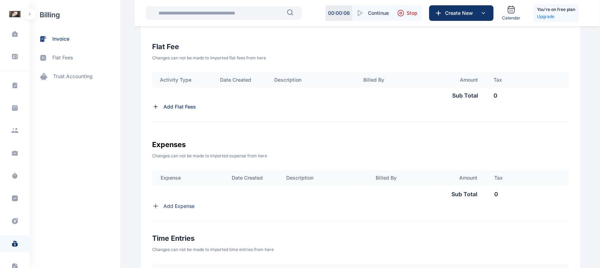
scroll to position [238, 0]
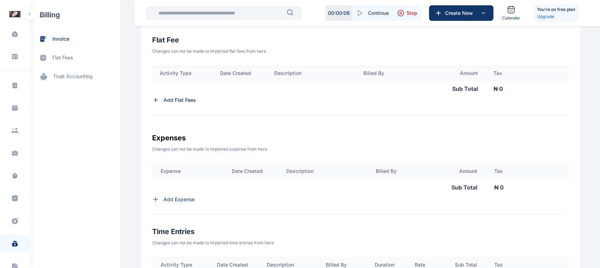
click at [167, 202] on p "Add Expense" at bounding box center [179, 199] width 31 height 7
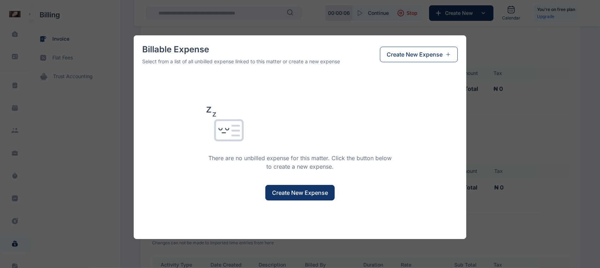
click at [298, 186] on button "Create New Expense" at bounding box center [299, 193] width 69 height 16
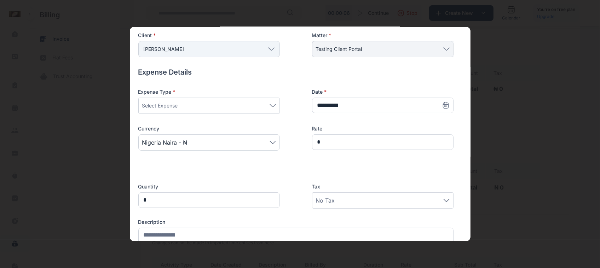
scroll to position [36, 0]
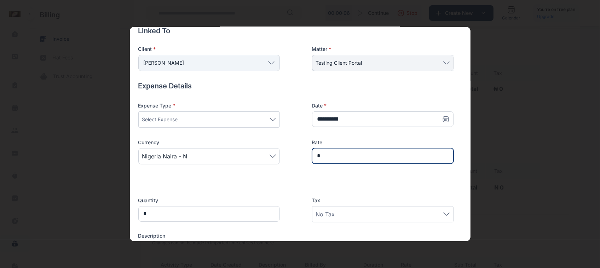
click at [339, 156] on input "*" at bounding box center [383, 156] width 142 height 16
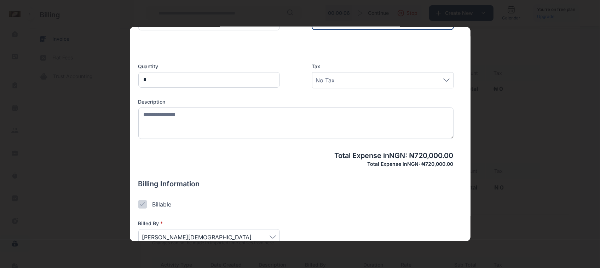
scroll to position [192, 0]
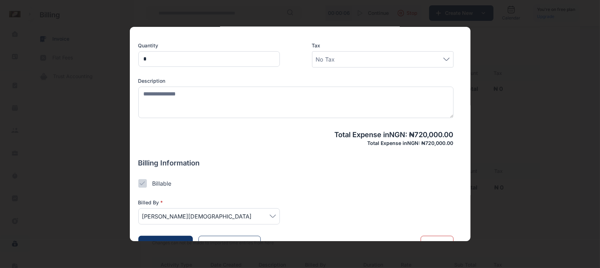
type input "*******"
click at [179, 238] on button "Add to invoice" at bounding box center [165, 244] width 55 height 16
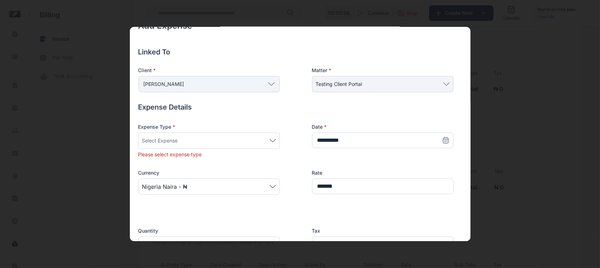
scroll to position [0, 0]
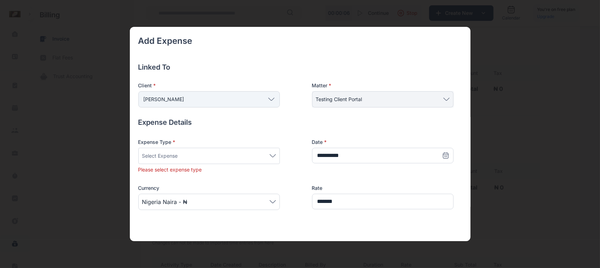
click at [250, 158] on div "Select Expense" at bounding box center [209, 156] width 134 height 8
click at [169, 203] on label "Agency Fee" at bounding box center [209, 201] width 141 height 11
click at [283, 195] on div "**********" at bounding box center [295, 180] width 315 height 83
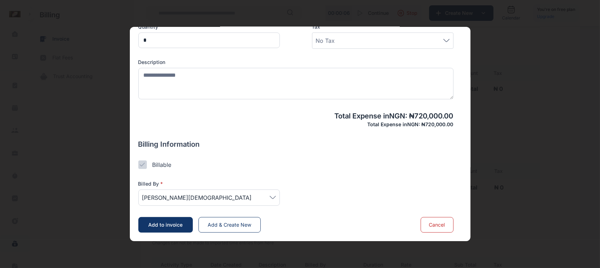
click at [192, 225] on button "Add to invoice" at bounding box center [165, 225] width 55 height 16
click at [165, 224] on span "Add to invoice" at bounding box center [165, 225] width 34 height 6
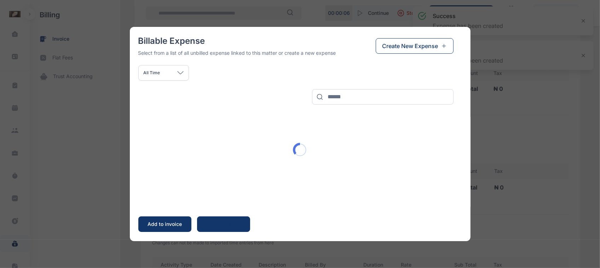
scroll to position [4, 0]
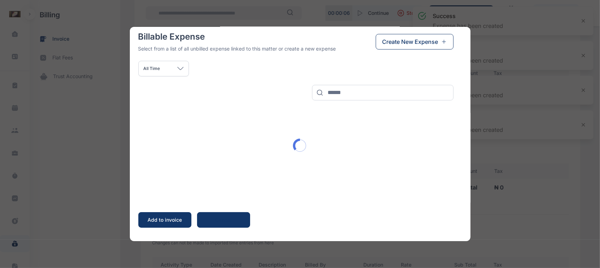
click at [176, 226] on button "Add to invoice" at bounding box center [164, 220] width 53 height 16
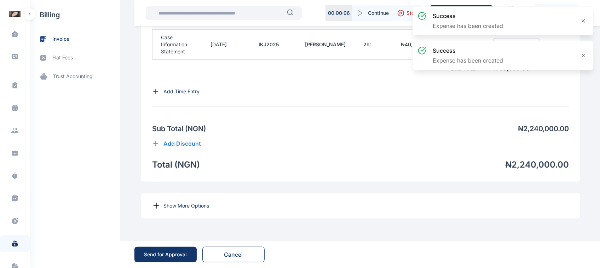
scroll to position [558, 0]
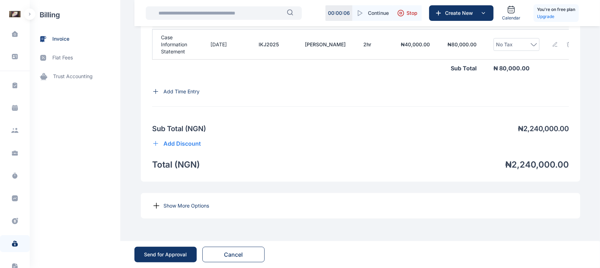
click at [173, 254] on div "Send for Approval" at bounding box center [165, 254] width 43 height 7
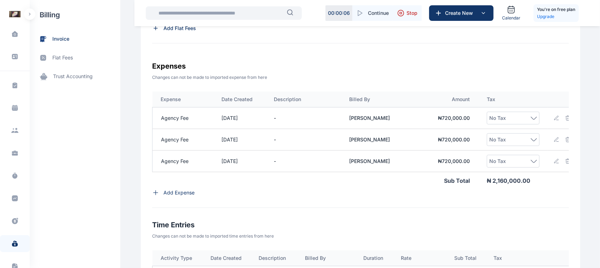
scroll to position [314, 0]
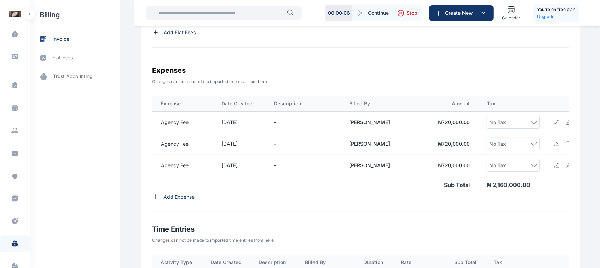
click at [565, 129] on td at bounding box center [562, 123] width 28 height 22
click at [554, 125] on icon at bounding box center [557, 123] width 6 height 6
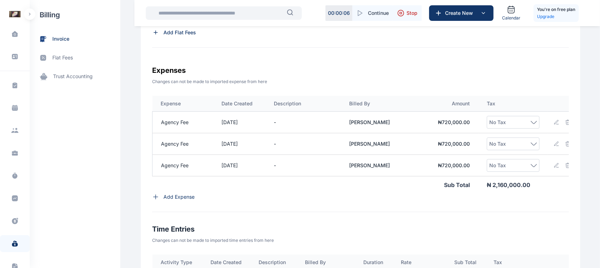
click at [554, 125] on icon at bounding box center [557, 123] width 6 height 6
click at [547, 91] on div "Expenses Changes can not be made to imported expense from here Expense Date Cre…" at bounding box center [360, 139] width 417 height 148
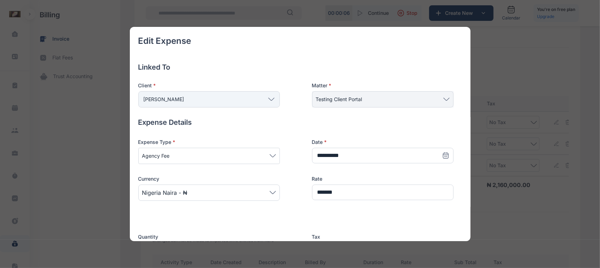
click at [345, 245] on div "Edit Expense Linked To Client * Aguda Rose Individual Ogundipe Folawe Grundy So…" at bounding box center [300, 134] width 600 height 268
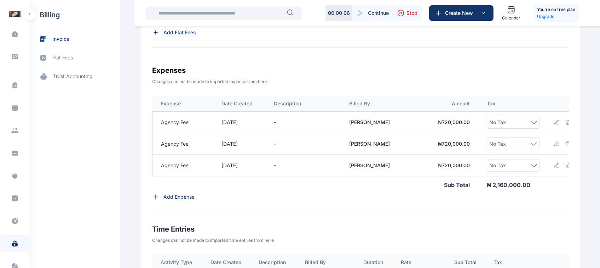
click at [555, 125] on icon at bounding box center [557, 123] width 6 height 6
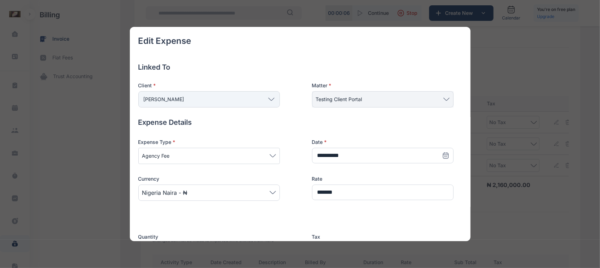
scroll to position [211, 0]
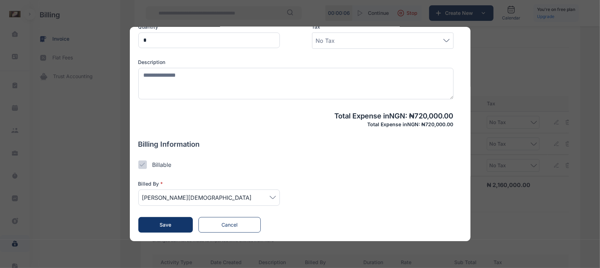
click at [223, 224] on span "Cancel" at bounding box center [230, 225] width 16 height 6
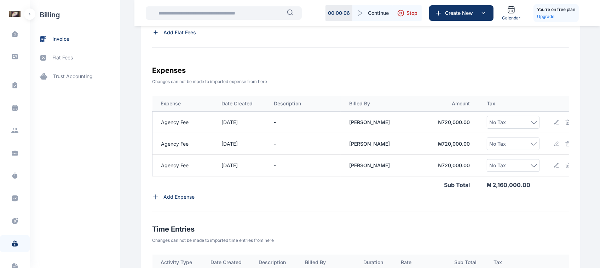
click at [567, 171] on td at bounding box center [562, 166] width 28 height 22
click at [565, 168] on img at bounding box center [568, 166] width 6 height 6
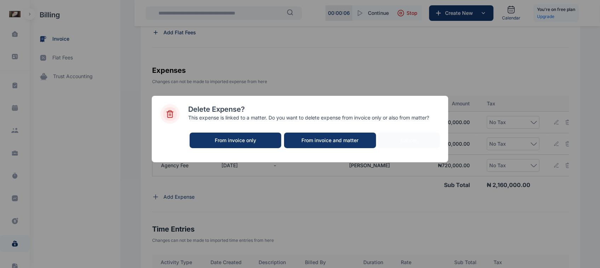
click at [327, 135] on button "From invoice and matter" at bounding box center [330, 141] width 92 height 16
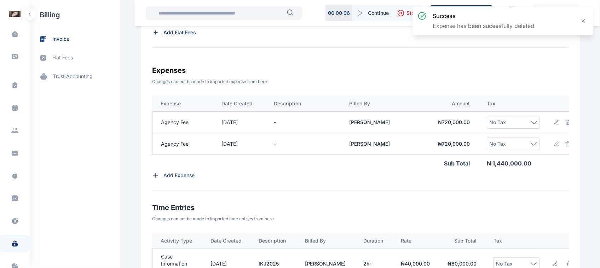
drag, startPoint x: 327, startPoint y: 135, endPoint x: 538, endPoint y: 143, distance: 211.5
click at [565, 147] on img at bounding box center [568, 144] width 6 height 6
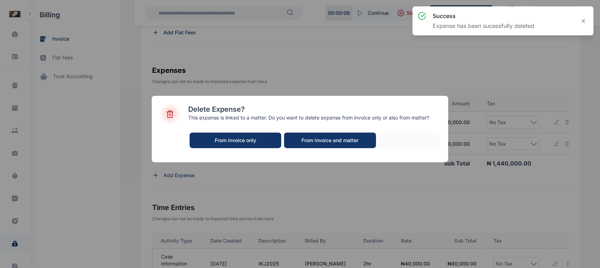
click at [332, 138] on div "From invoice and matter" at bounding box center [330, 140] width 78 height 7
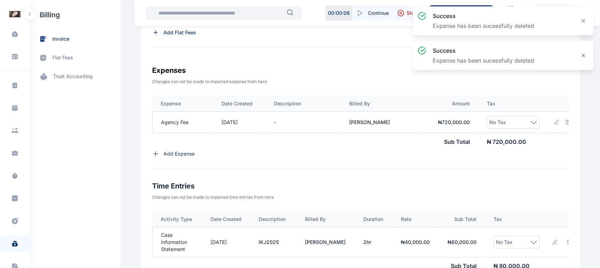
click at [555, 124] on icon at bounding box center [557, 123] width 6 height 6
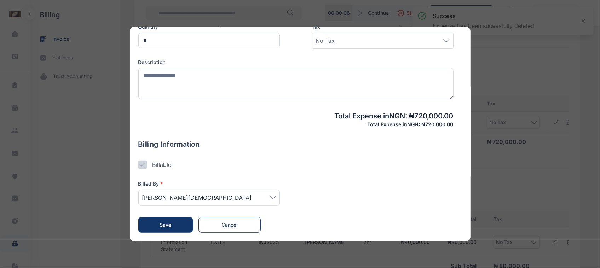
click at [272, 195] on span "[PERSON_NAME][DEMOGRAPHIC_DATA]" at bounding box center [209, 198] width 134 height 8
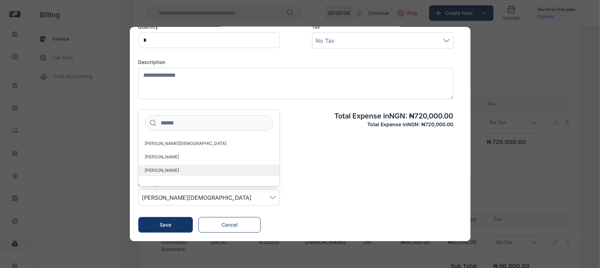
click at [211, 171] on label "[PERSON_NAME]" at bounding box center [209, 170] width 141 height 11
click at [170, 224] on span "Save" at bounding box center [166, 225] width 12 height 6
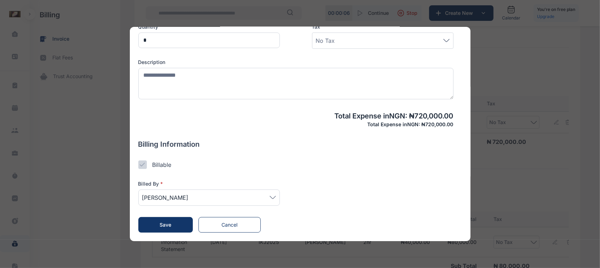
click at [172, 223] on button "Save" at bounding box center [165, 225] width 55 height 16
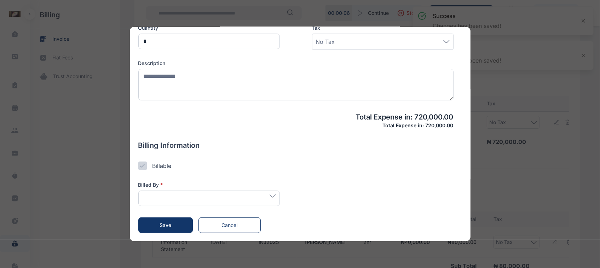
scroll to position [210, 0]
click at [176, 219] on button "Save" at bounding box center [165, 226] width 55 height 16
click at [172, 227] on th "Activity Type" at bounding box center [178, 220] width 50 height 16
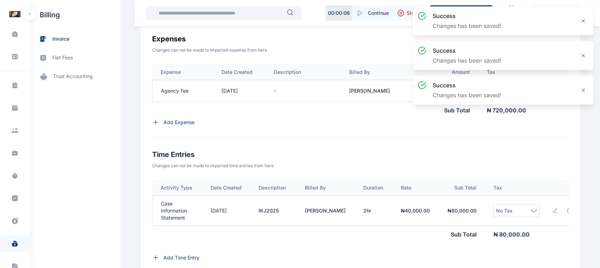
scroll to position [523, 0]
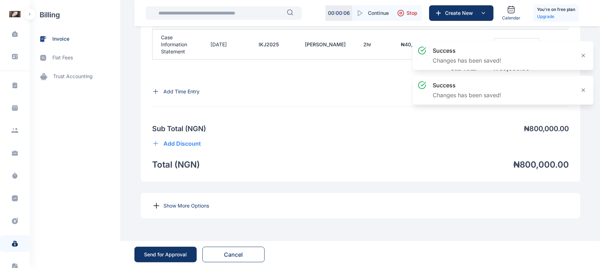
click at [152, 260] on button "Send for Approval" at bounding box center [166, 255] width 62 height 16
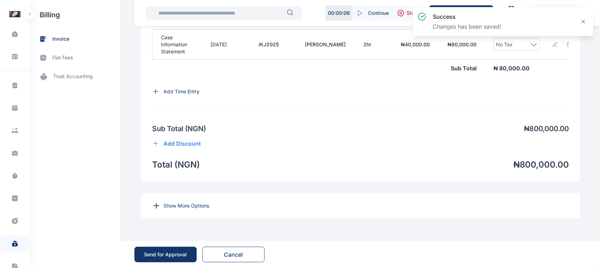
click at [166, 251] on button "Send for Approval" at bounding box center [166, 255] width 62 height 16
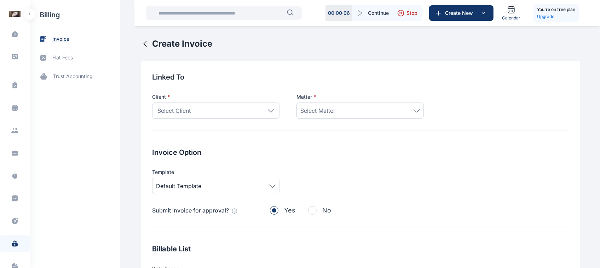
click at [62, 38] on span "invoice" at bounding box center [60, 38] width 17 height 7
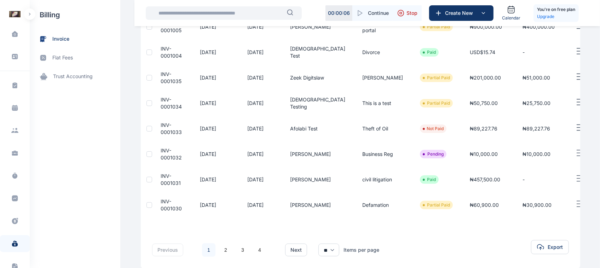
scroll to position [163, 0]
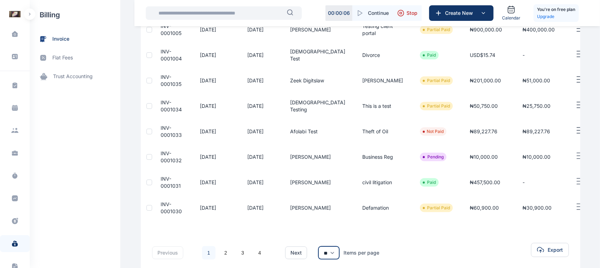
click at [325, 254] on select "** ** **" at bounding box center [329, 253] width 21 height 13
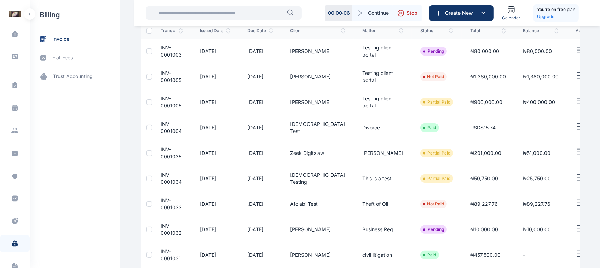
scroll to position [702, 0]
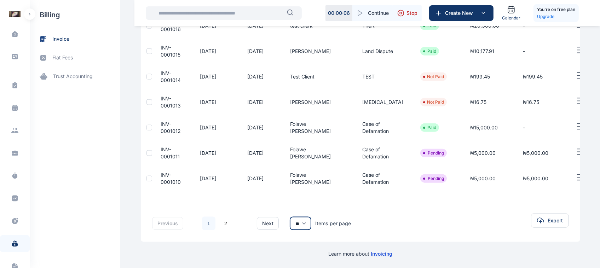
click at [297, 220] on select "** ** **" at bounding box center [300, 223] width 21 height 13
click at [303, 224] on select "** ** **" at bounding box center [300, 223] width 21 height 13
select select "**"
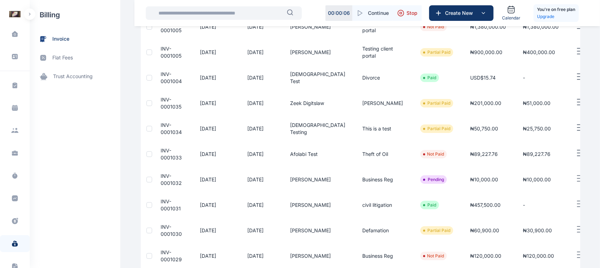
scroll to position [0, 0]
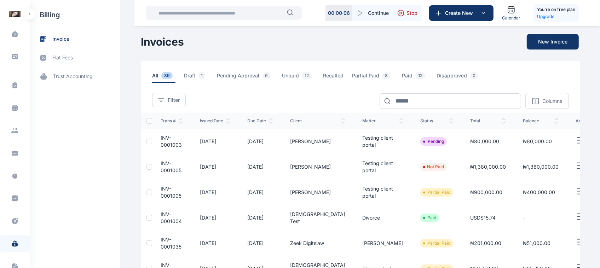
click at [174, 144] on span "INV-0001003" at bounding box center [171, 141] width 21 height 13
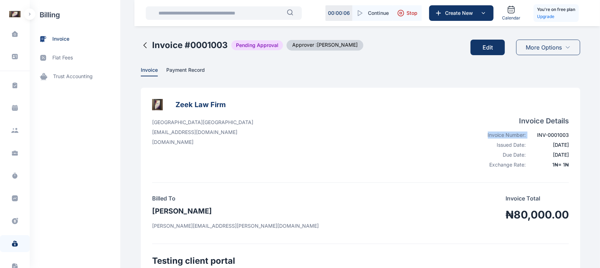
drag, startPoint x: 571, startPoint y: 133, endPoint x: 538, endPoint y: 136, distance: 32.6
click at [538, 136] on div "INV-0001003" at bounding box center [550, 135] width 39 height 7
drag, startPoint x: 538, startPoint y: 136, endPoint x: 573, endPoint y: 135, distance: 34.7
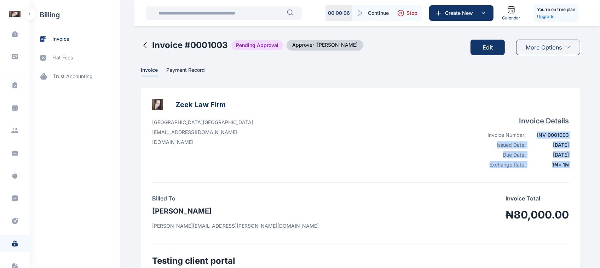
click at [569, 136] on div "INV-0001003" at bounding box center [550, 135] width 39 height 7
drag, startPoint x: 569, startPoint y: 136, endPoint x: 537, endPoint y: 136, distance: 31.9
click at [537, 136] on div "INV-0001003" at bounding box center [550, 135] width 39 height 7
copy div "INV-0001003"
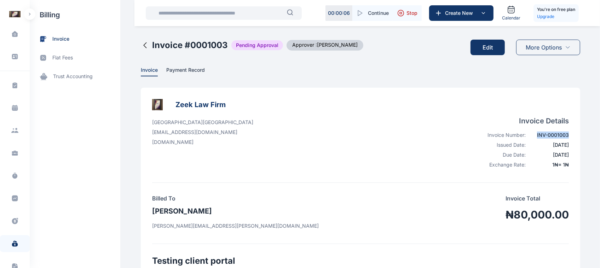
click at [152, 48] on h2 "Invoice # 0001003" at bounding box center [190, 45] width 76 height 11
click at [141, 46] on icon at bounding box center [145, 45] width 8 height 8
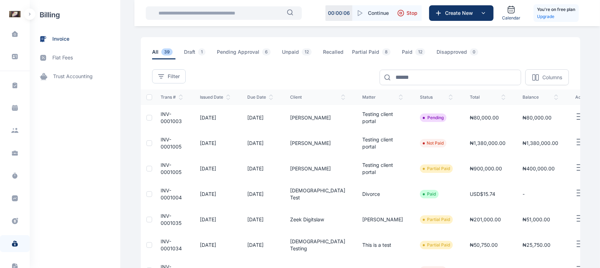
scroll to position [29, 0]
